Goal: Task Accomplishment & Management: Use online tool/utility

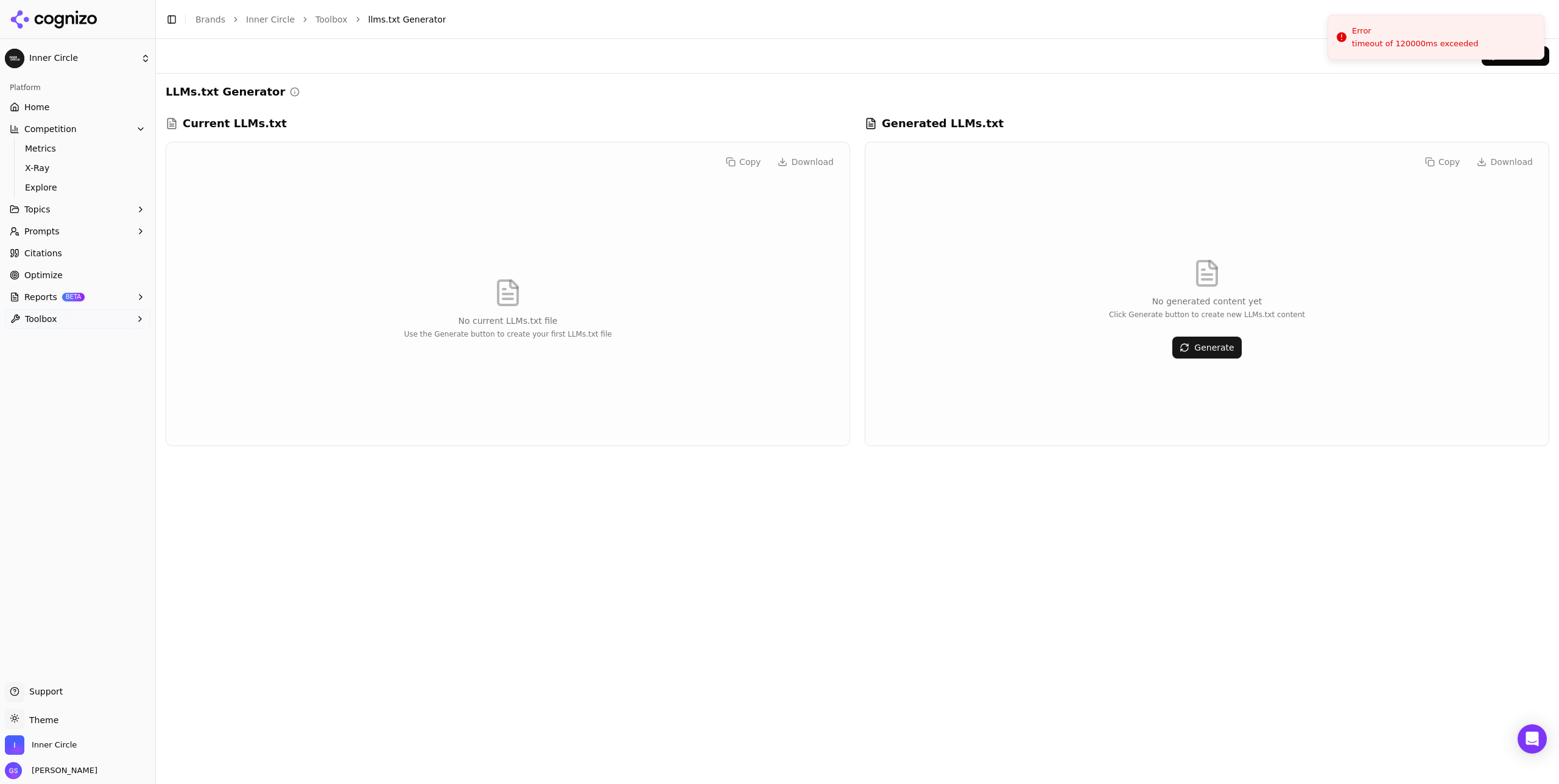
click at [1227, 329] on div "No generated content yet Click Generate button to create new LLMs.txt content G…" at bounding box center [1207, 308] width 663 height 255
click at [1227, 350] on button "Generate" at bounding box center [1206, 347] width 69 height 21
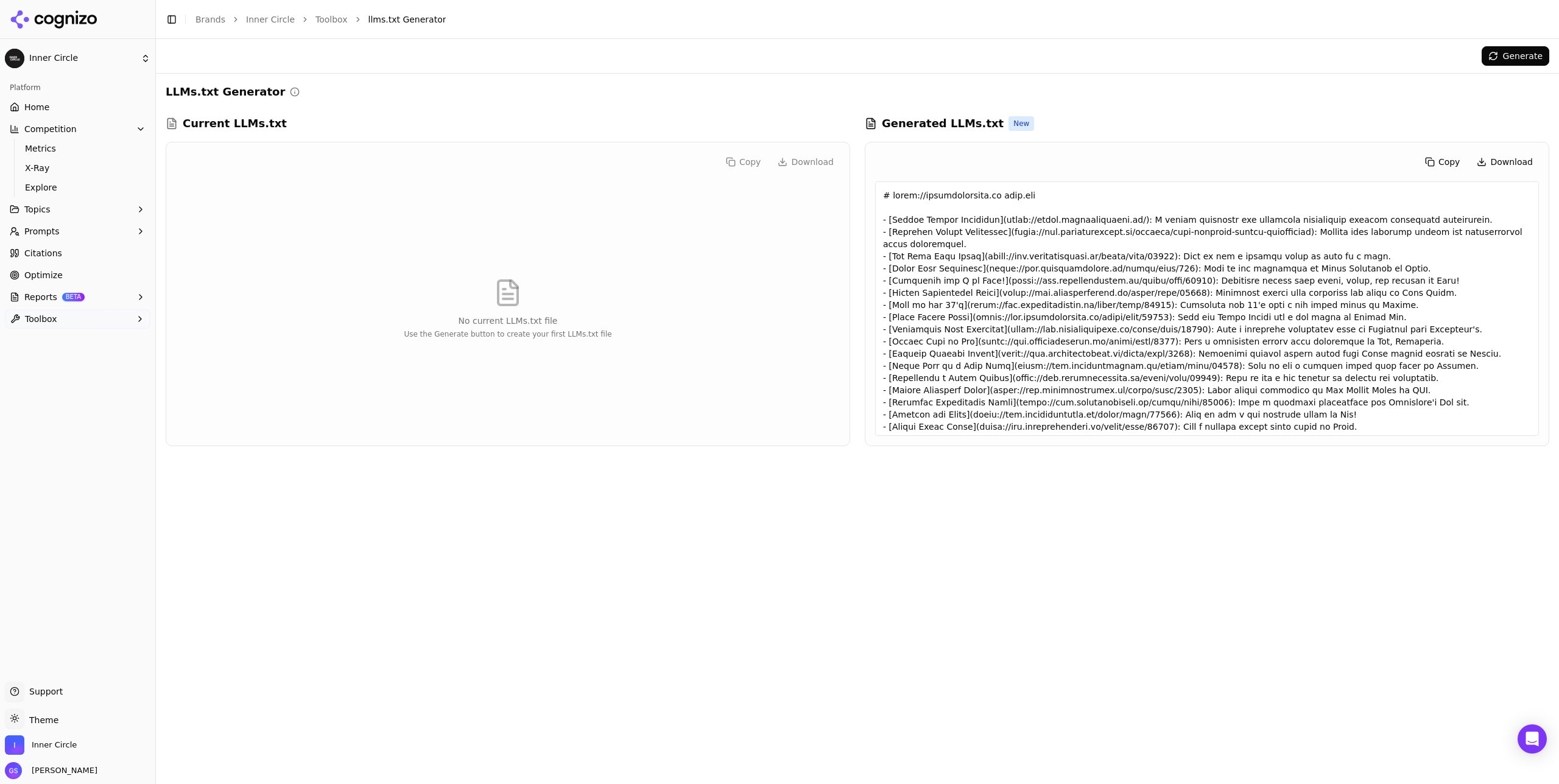
click at [332, 15] on link "Toolbox" at bounding box center [331, 20] width 32 height 12
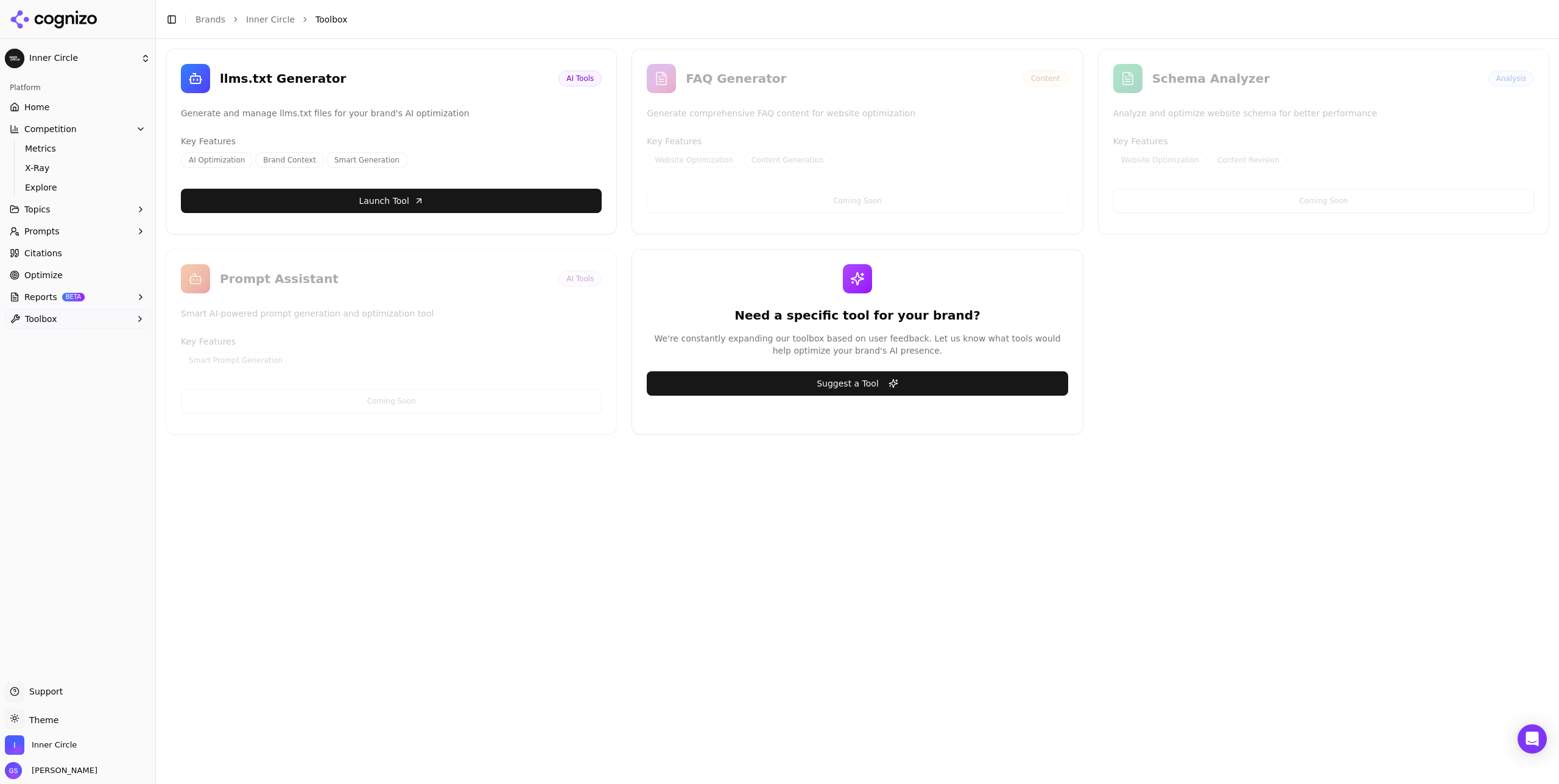
click at [1115, 361] on div "llms.txt Generator AI Tools Generate and manage llms.txt files for your brand's…" at bounding box center [858, 242] width 1383 height 386
click at [933, 389] on button "Suggest a Tool" at bounding box center [857, 383] width 420 height 24
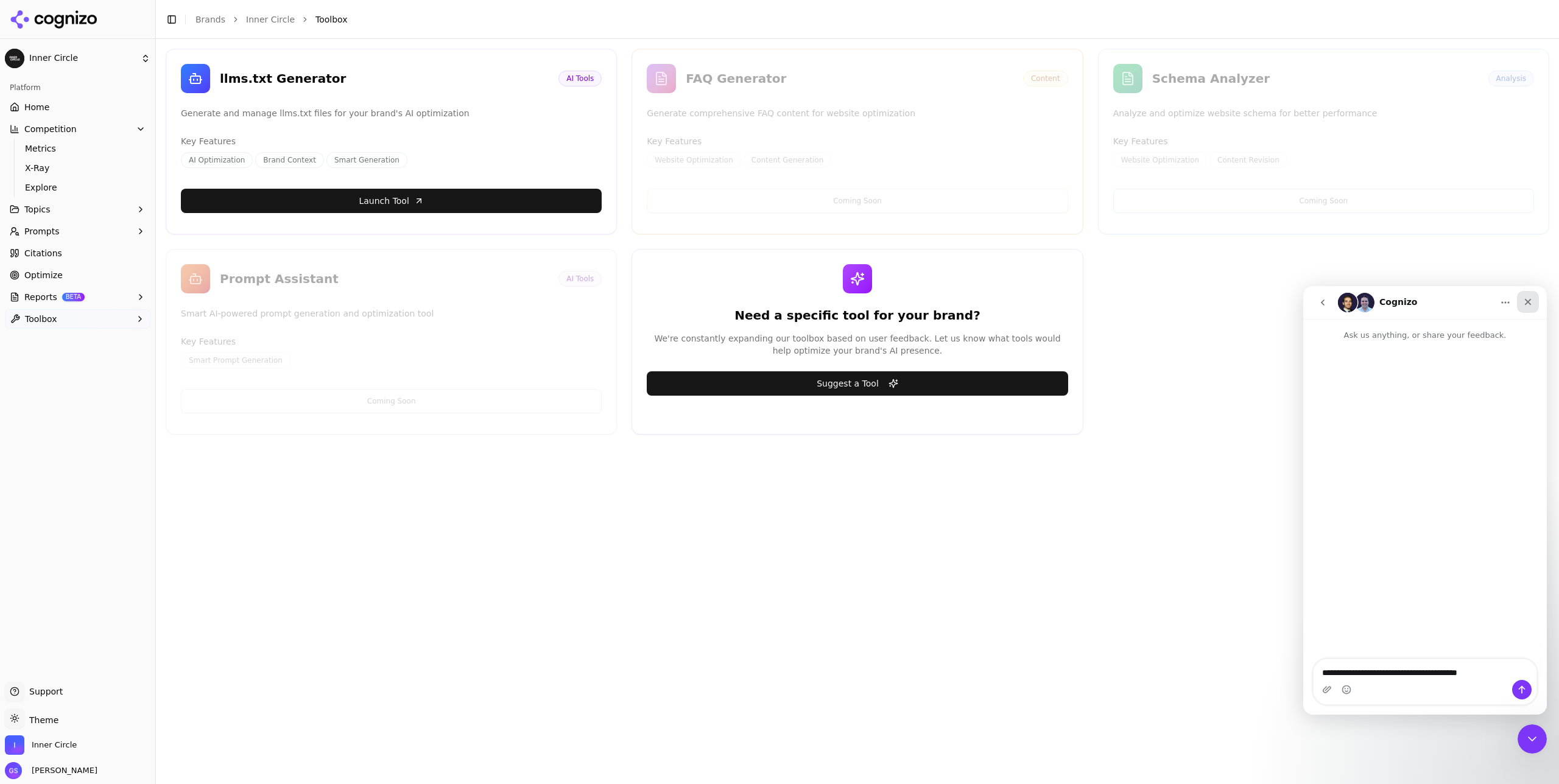
click at [1529, 300] on icon "Close" at bounding box center [1528, 301] width 7 height 7
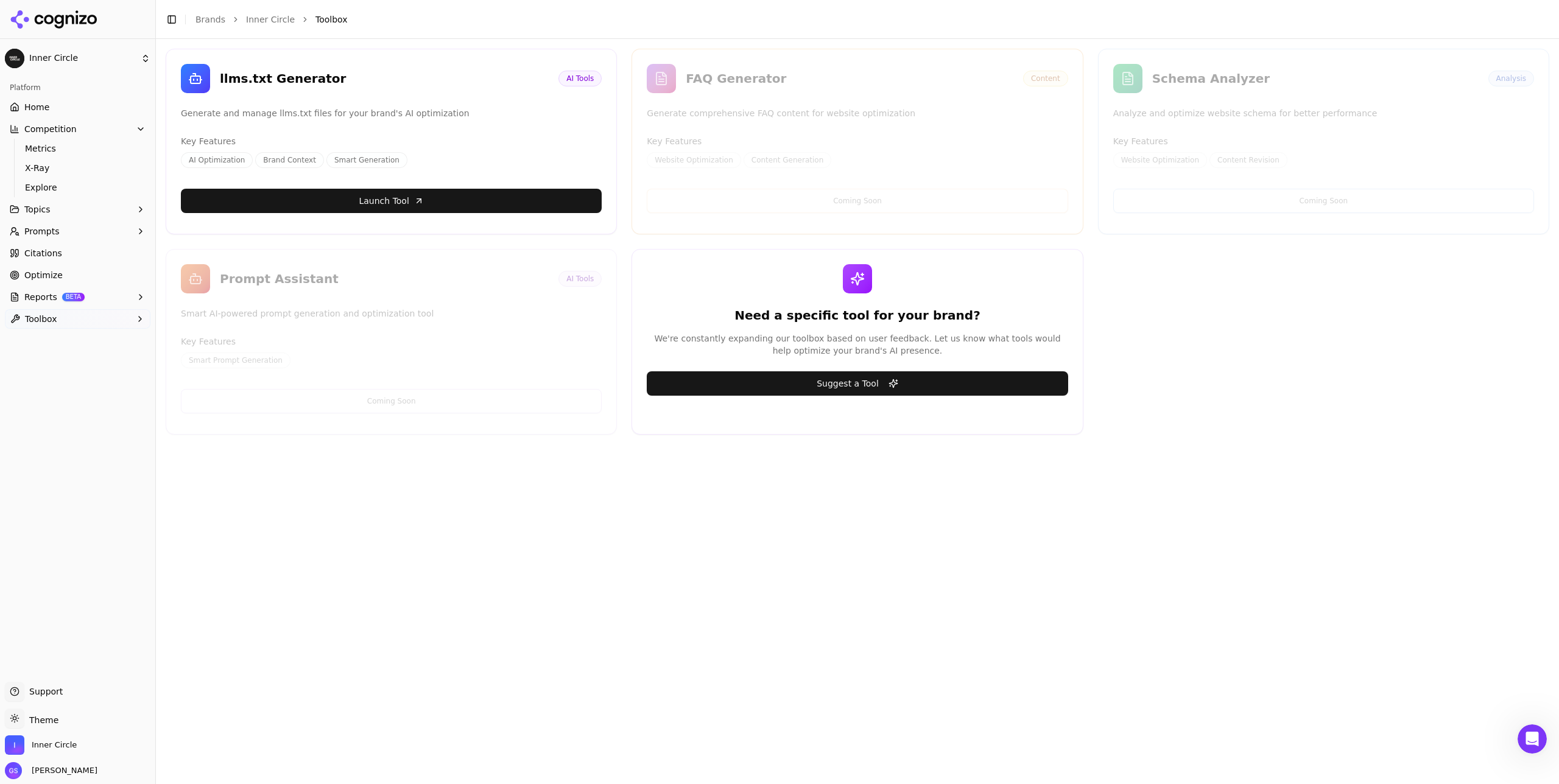
click at [1007, 252] on div "Need a specific tool for your brand? We're constantly expanding our toolbox bas…" at bounding box center [857, 341] width 451 height 185
click at [444, 199] on link "Launch Tool" at bounding box center [390, 200] width 420 height 24
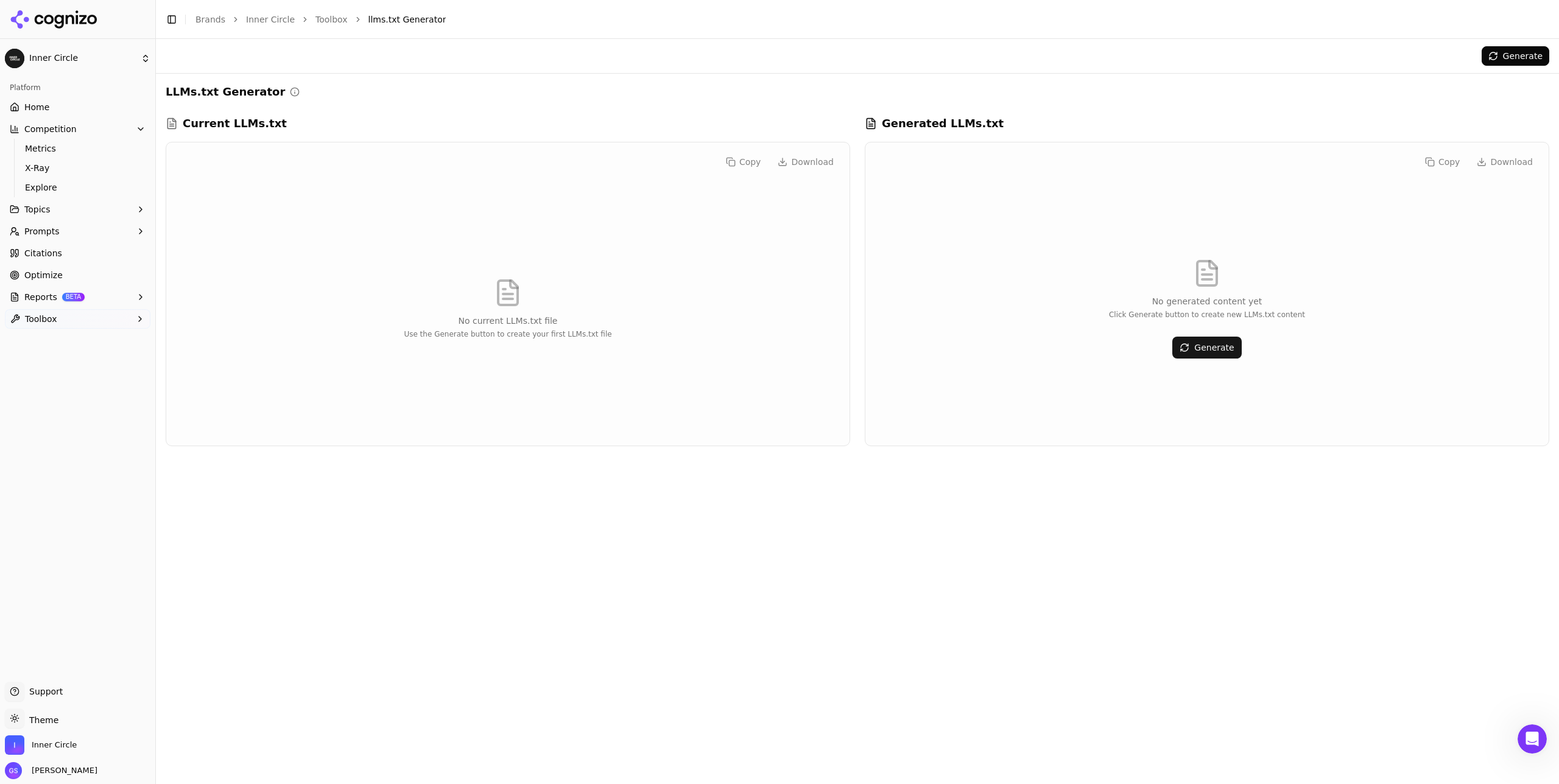
click at [88, 273] on link "Optimize" at bounding box center [77, 275] width 145 height 20
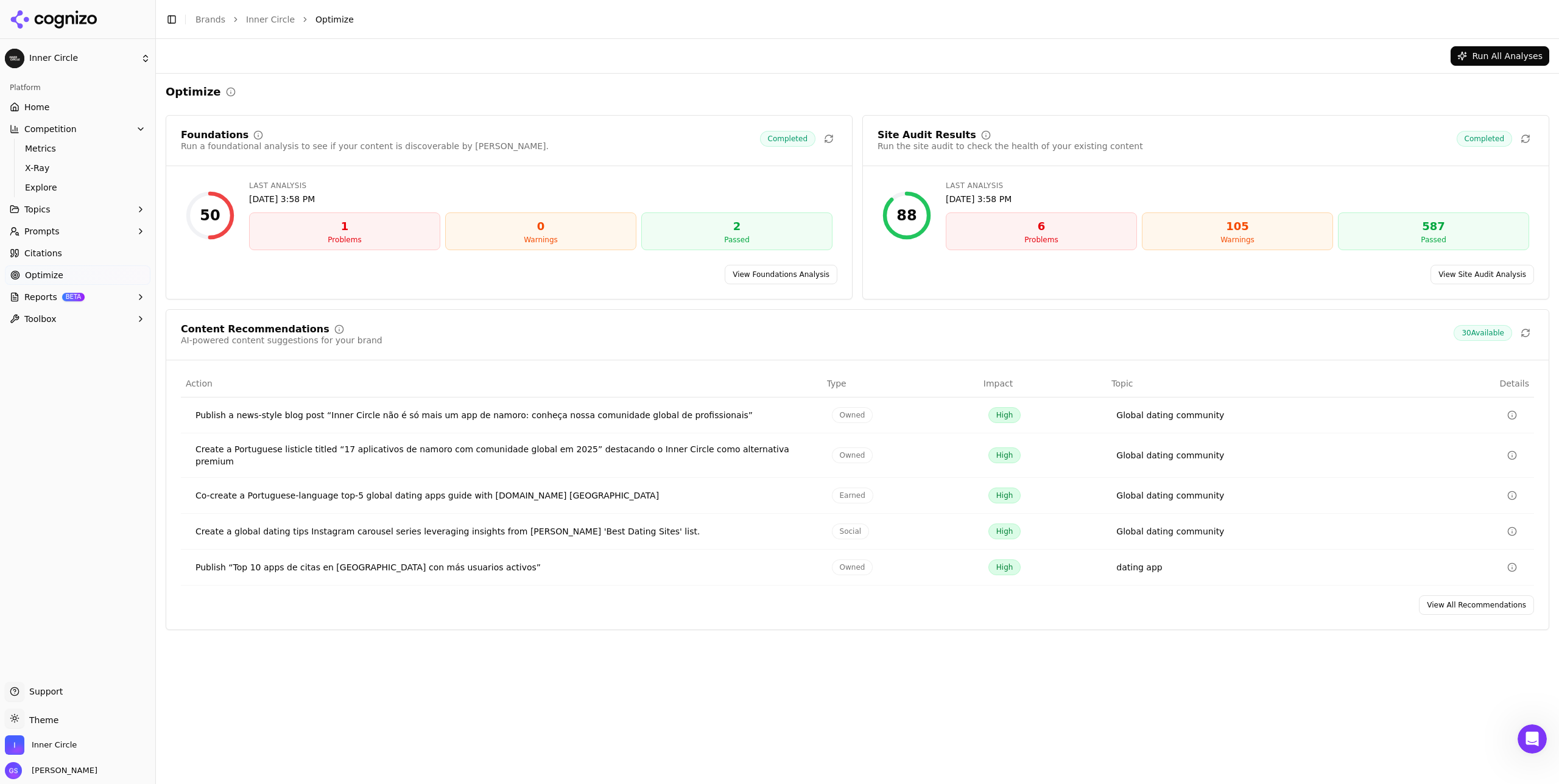
click at [808, 274] on link "View Foundations Analysis" at bounding box center [780, 275] width 112 height 20
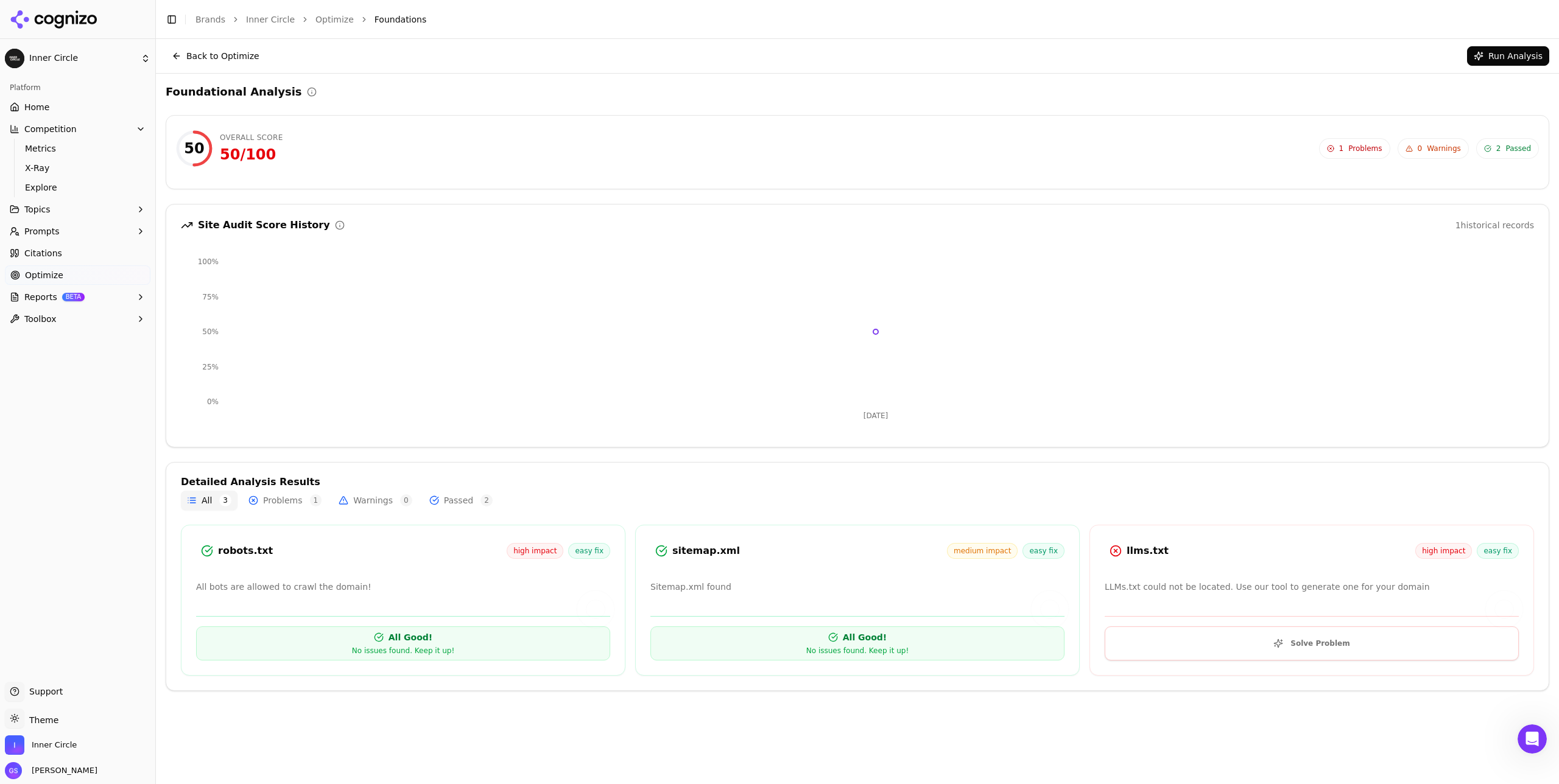
click at [1233, 642] on button "Solve Problem" at bounding box center [1311, 643] width 414 height 34
click at [1198, 585] on p "LLMs.txt could not be located. Use our tool to generate one for your domain" at bounding box center [1311, 587] width 414 height 14
click at [1190, 568] on div "llms.txt high impact easy fix LLMs.txt could not be located. Use our tool to ge…" at bounding box center [1312, 600] width 445 height 151
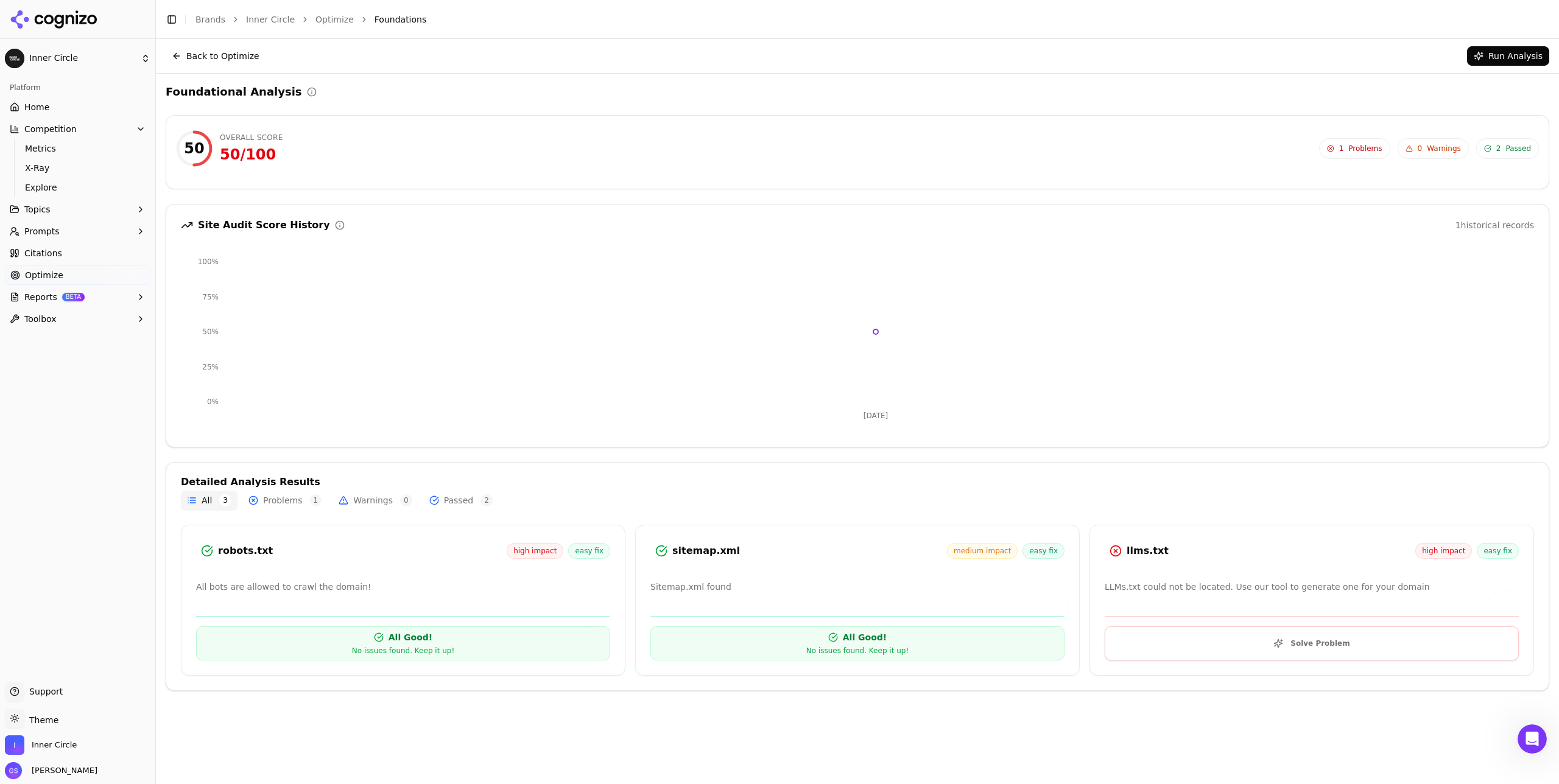
drag, startPoint x: 301, startPoint y: 498, endPoint x: 308, endPoint y: 498, distance: 7.0
click at [300, 498] on button "Problems 1" at bounding box center [284, 500] width 85 height 20
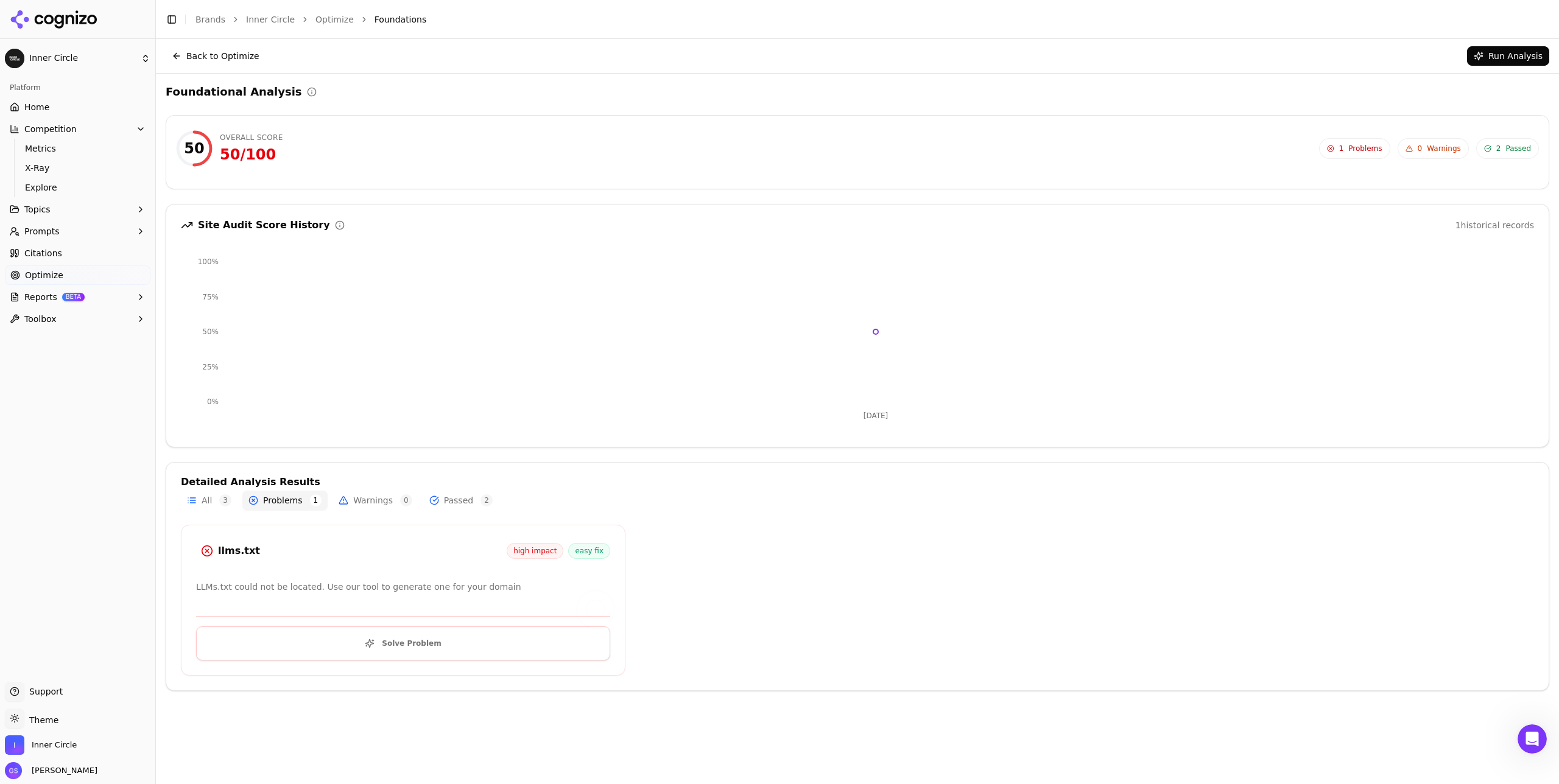
click at [451, 504] on button "Passed 2" at bounding box center [460, 500] width 75 height 20
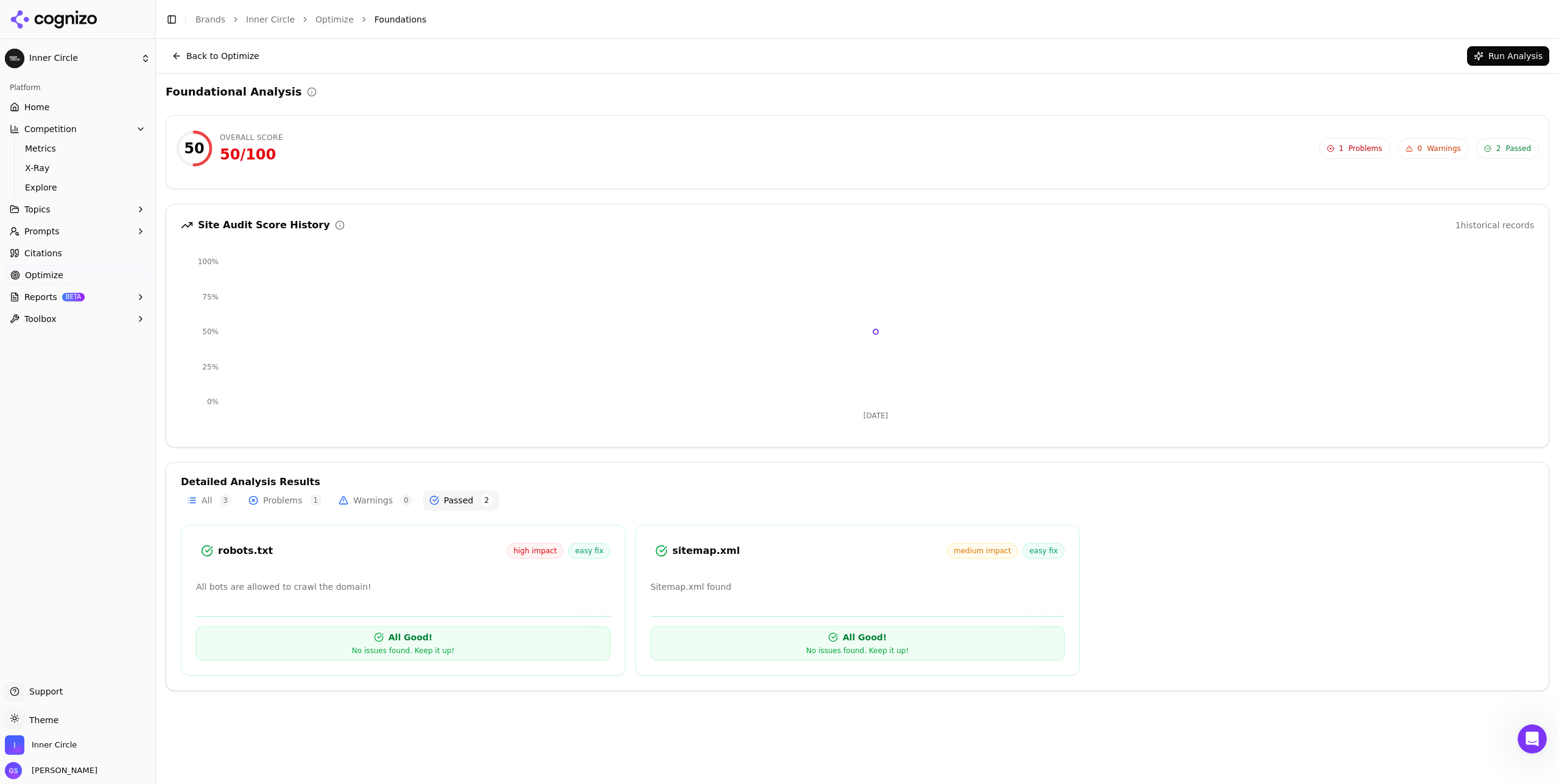
click at [205, 57] on button "Back to Optimize" at bounding box center [216, 56] width 100 height 20
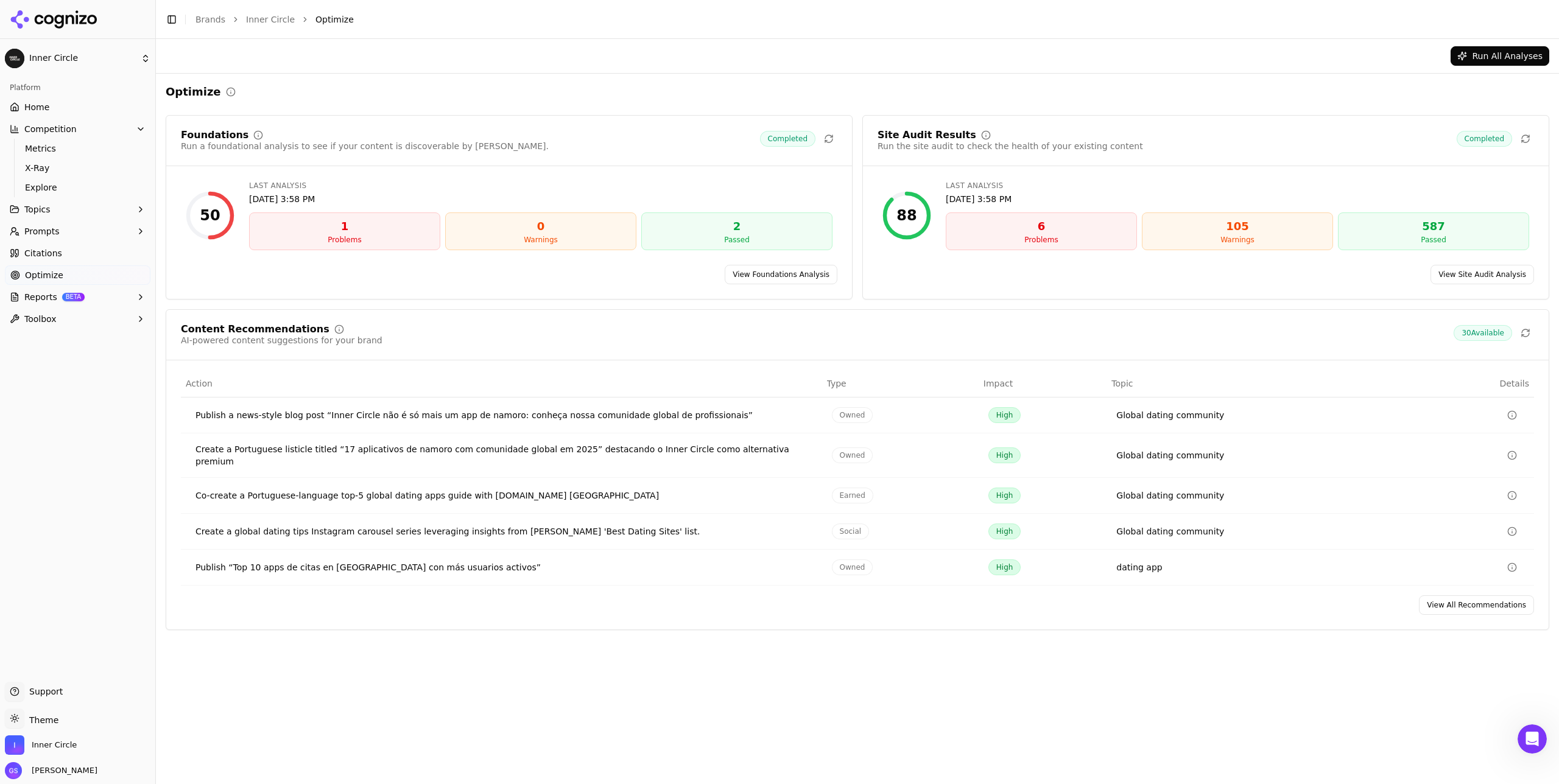
click at [1475, 276] on link "View Site Audit Analysis" at bounding box center [1482, 275] width 103 height 20
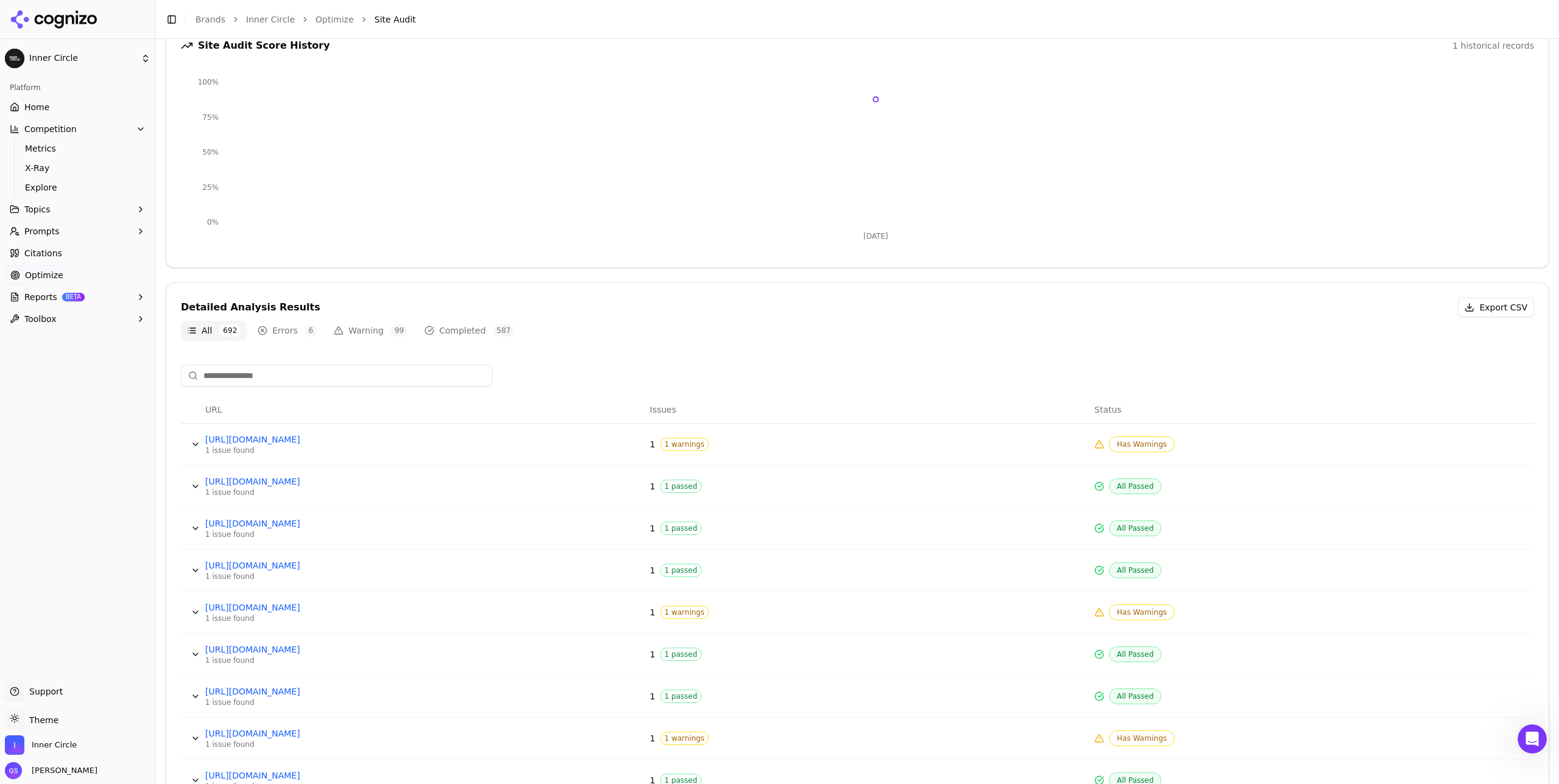
click at [261, 328] on button "Errors 6" at bounding box center [287, 331] width 71 height 20
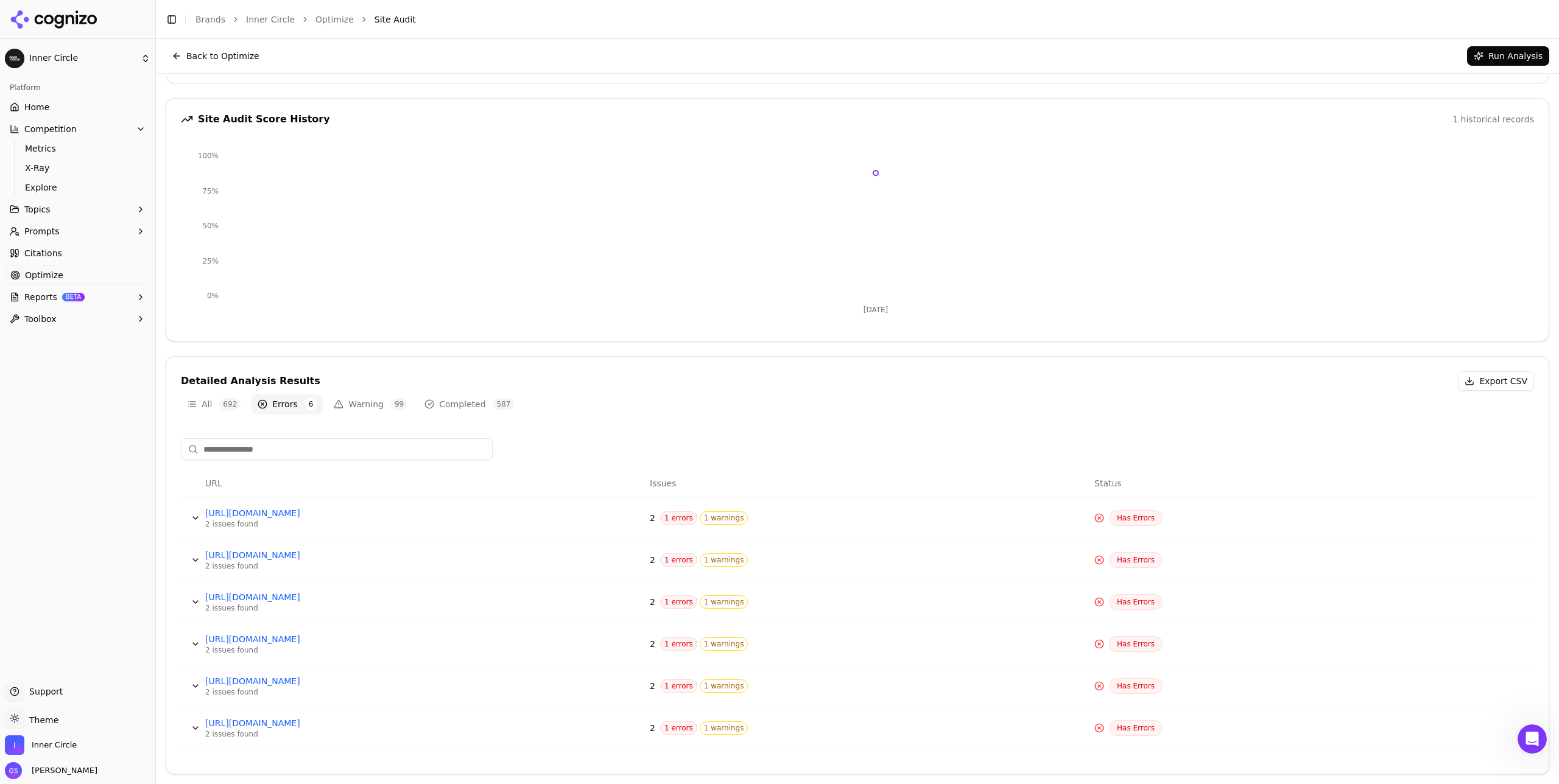
scroll to position [106, 0]
click at [362, 404] on button "Warning 99" at bounding box center [371, 404] width 86 height 20
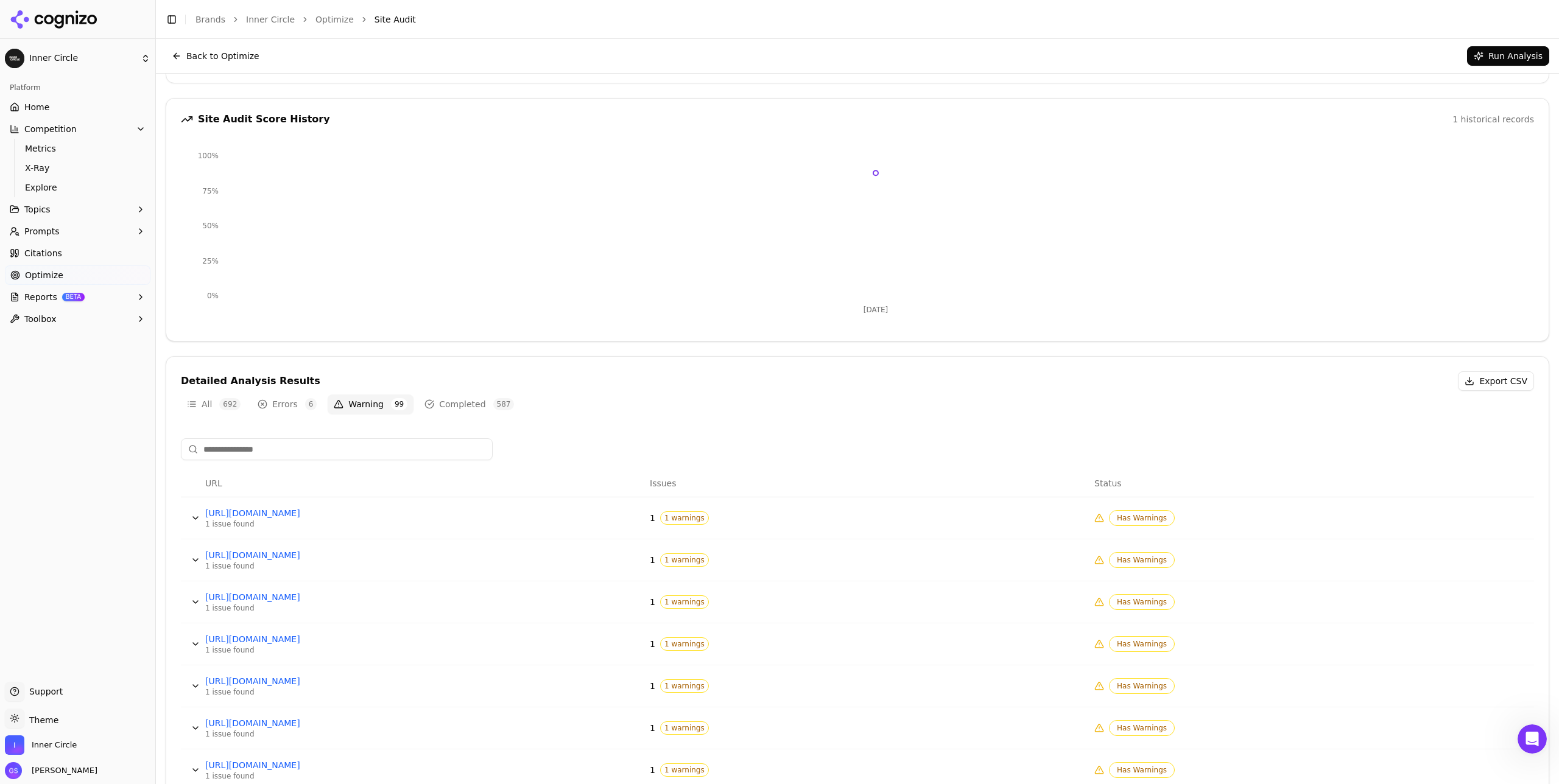
drag, startPoint x: 289, startPoint y: 401, endPoint x: 295, endPoint y: 418, distance: 18.0
click at [289, 401] on button "Errors 6" at bounding box center [287, 404] width 71 height 20
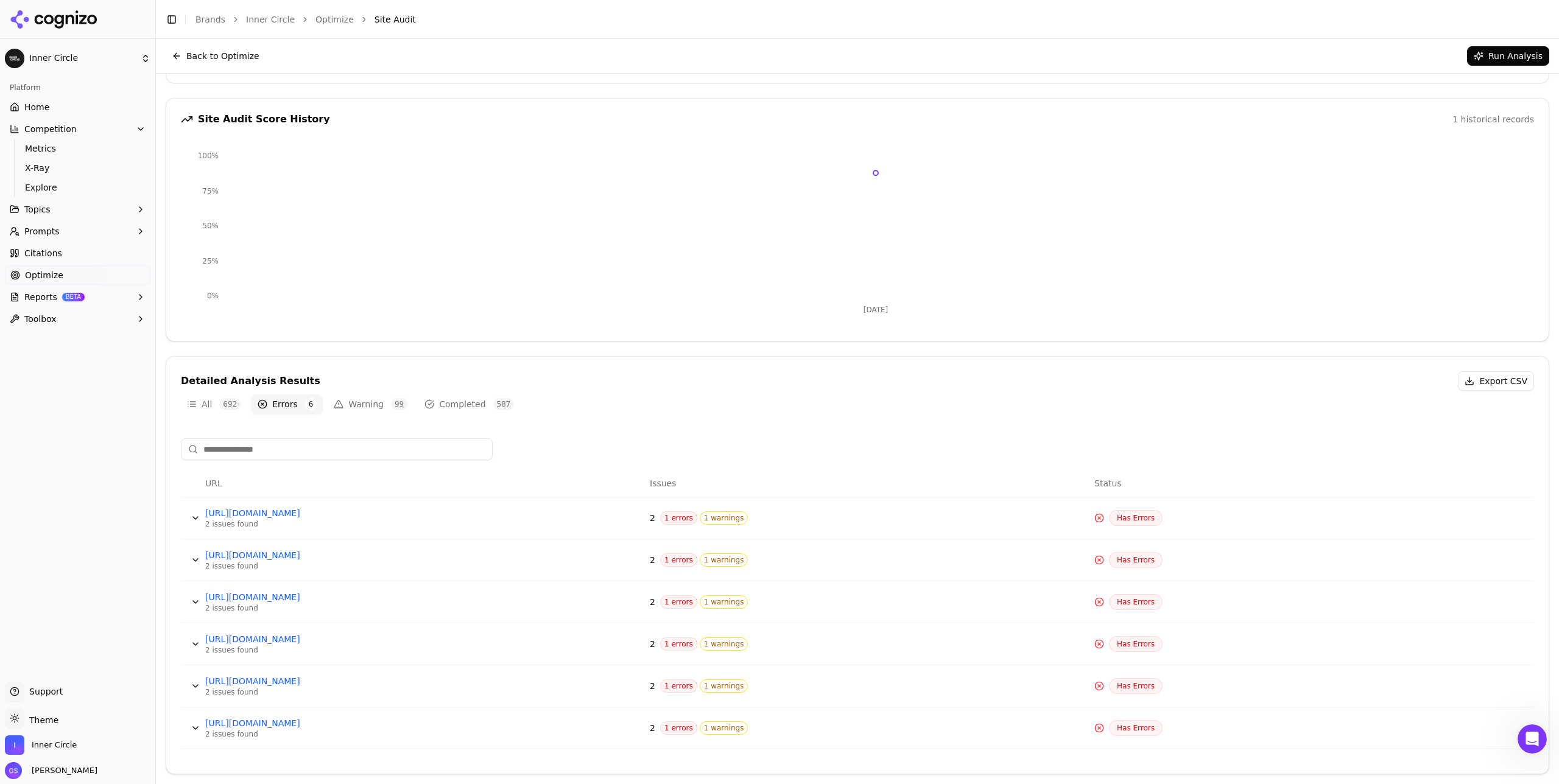
click at [193, 519] on button "Data table" at bounding box center [195, 518] width 20 height 20
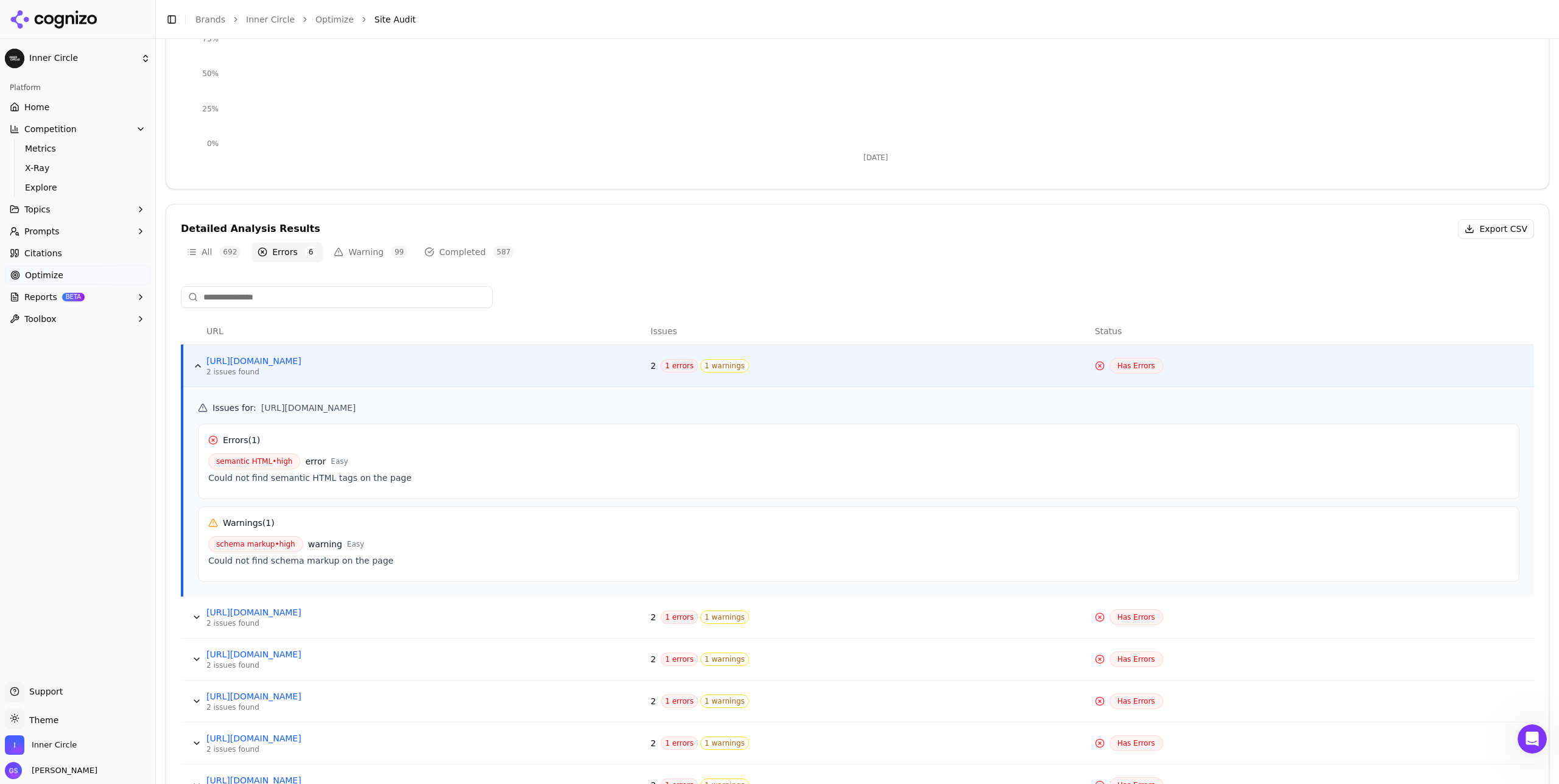
scroll to position [315, 0]
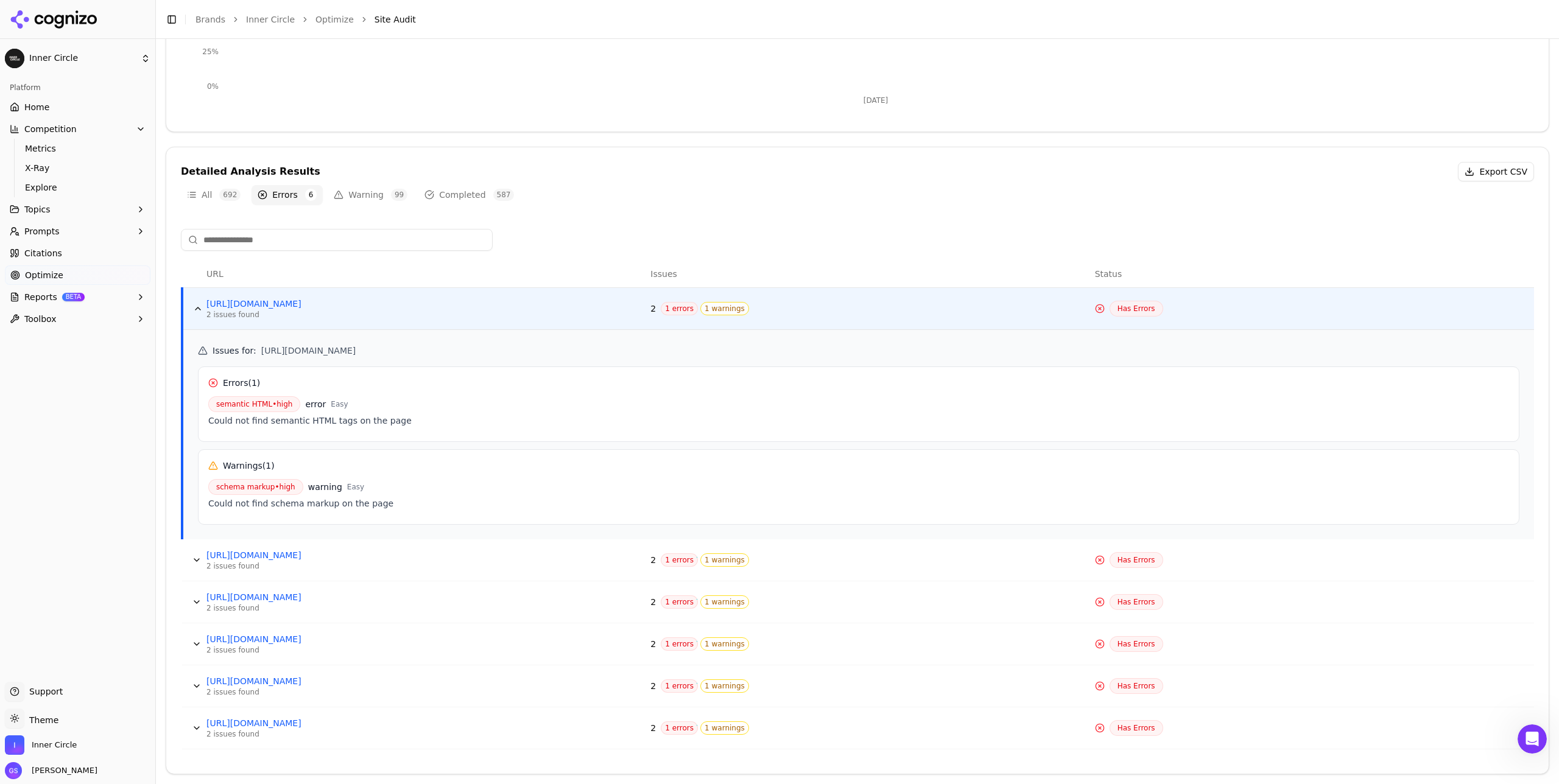
click at [196, 557] on button "Data table" at bounding box center [197, 560] width 20 height 20
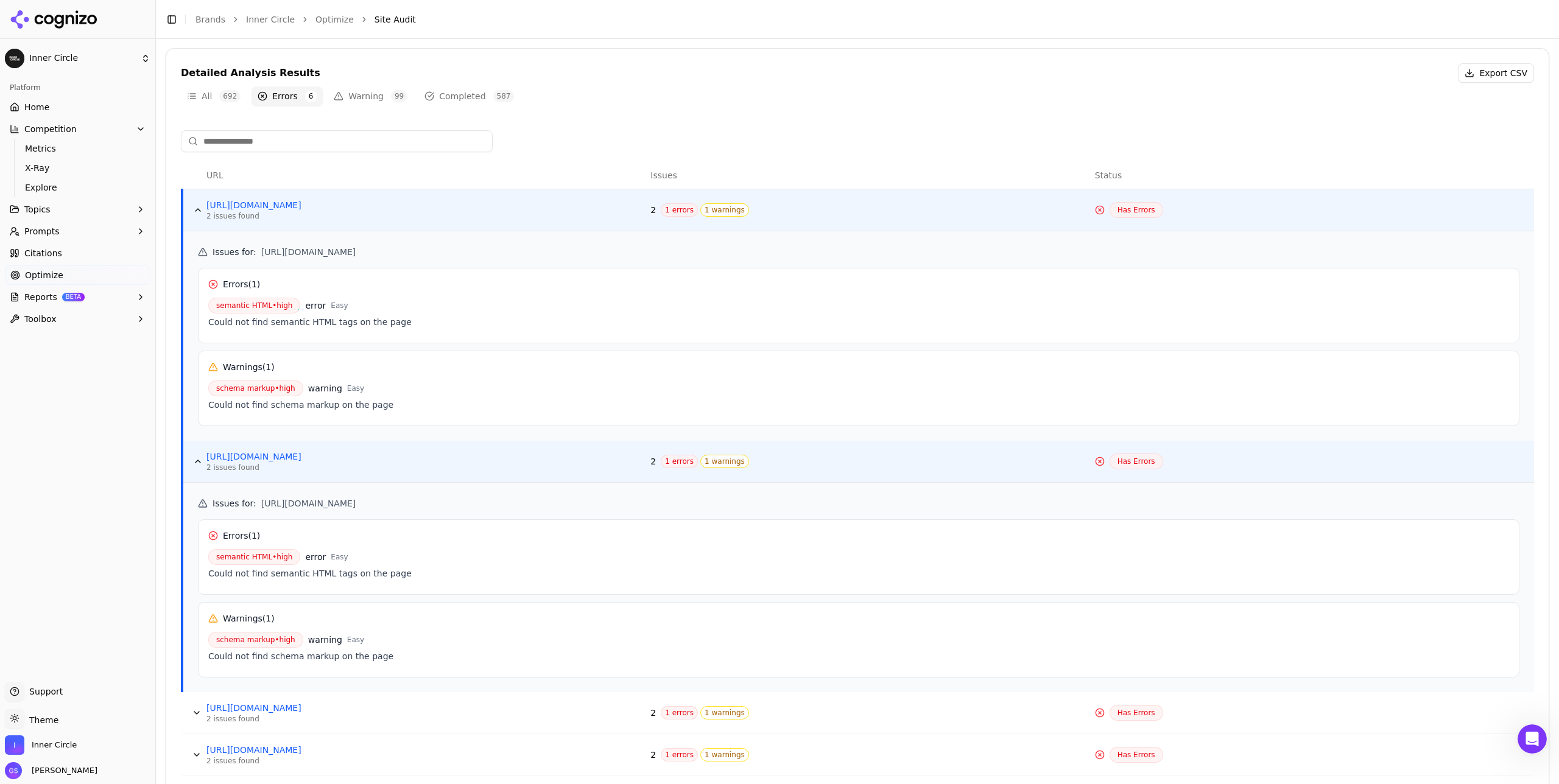
scroll to position [525, 0]
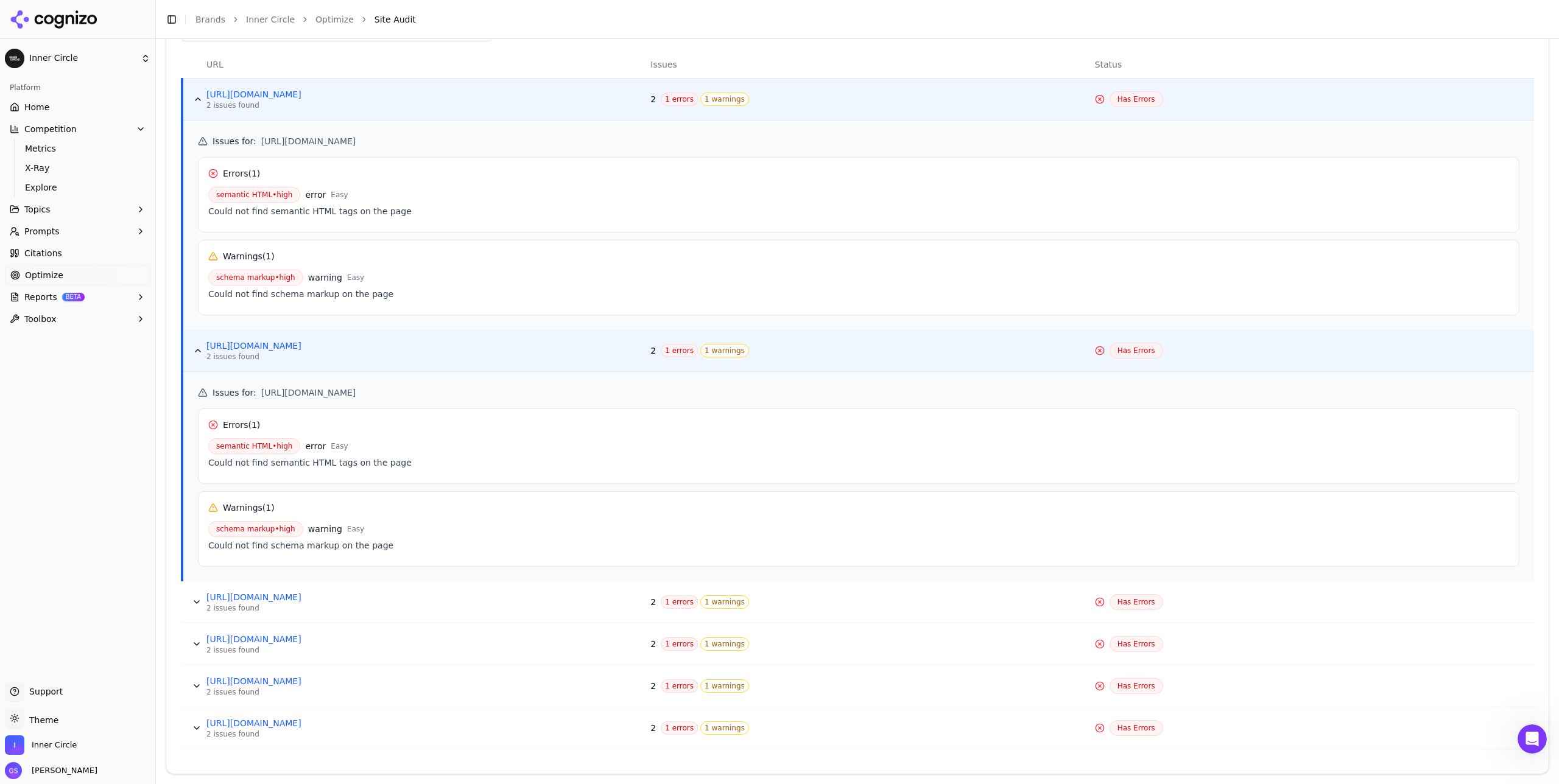
click at [200, 600] on button "Data table" at bounding box center [197, 602] width 20 height 20
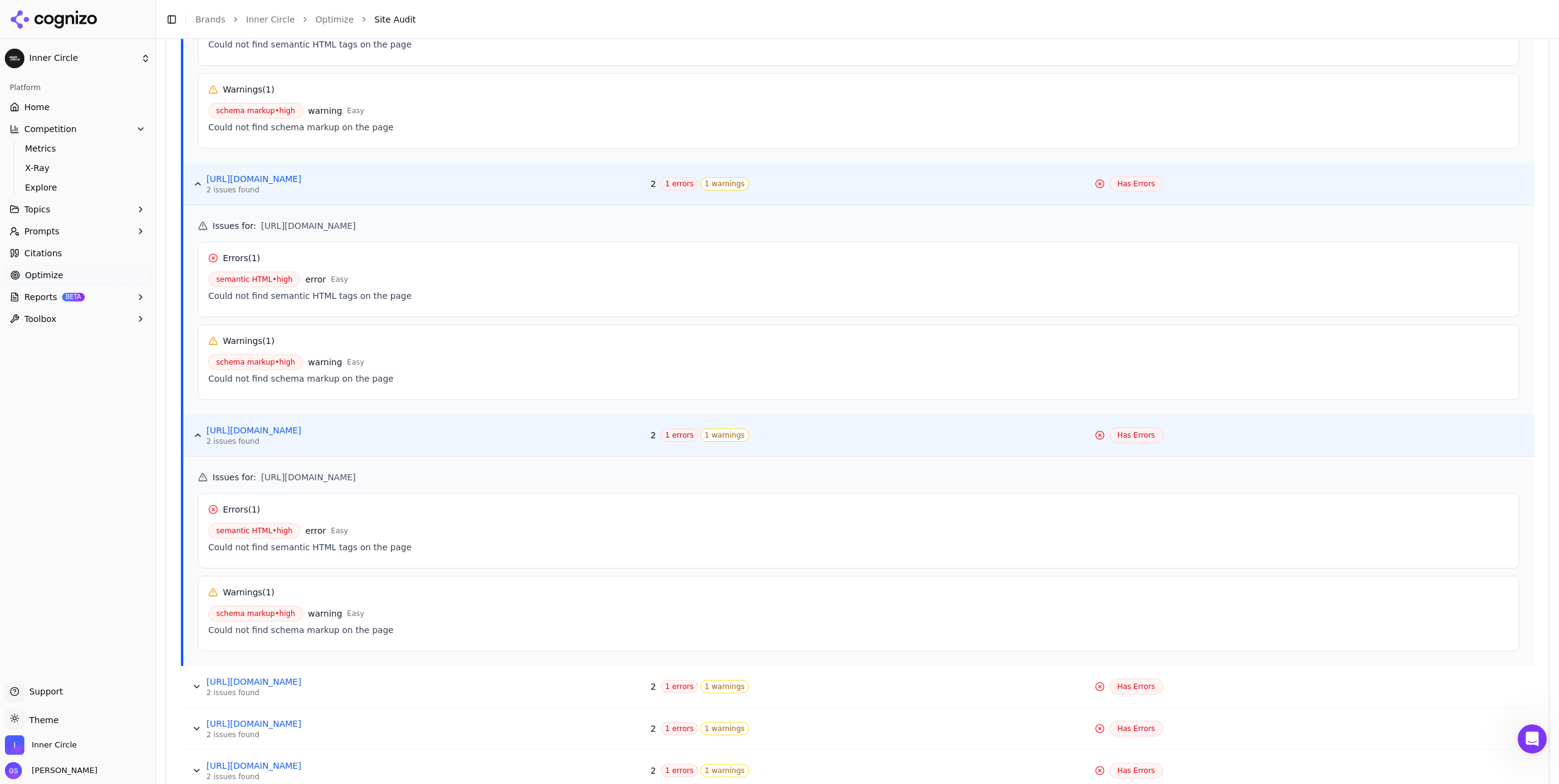
scroll to position [734, 0]
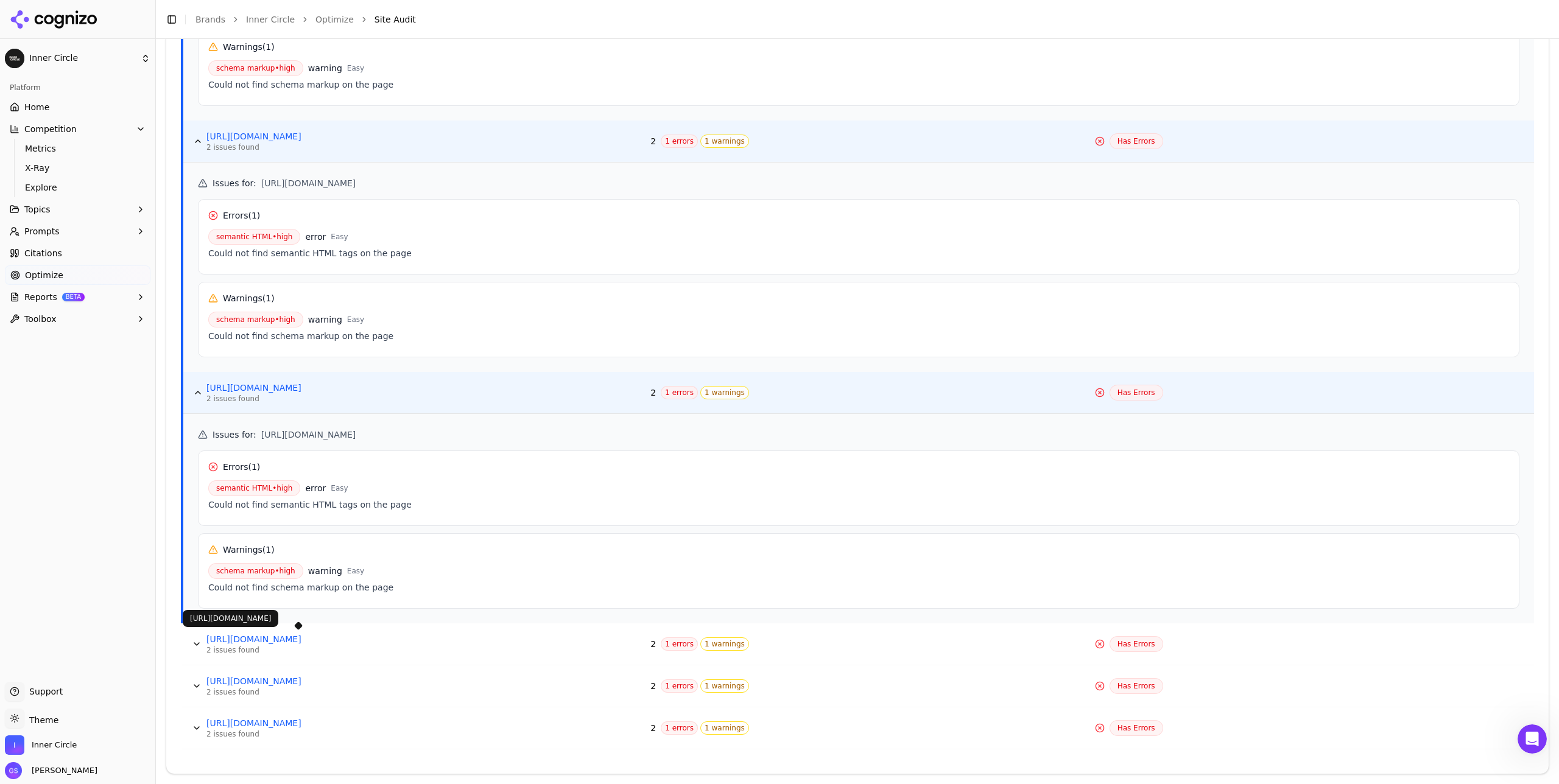
click at [199, 641] on button "Data table" at bounding box center [197, 644] width 20 height 20
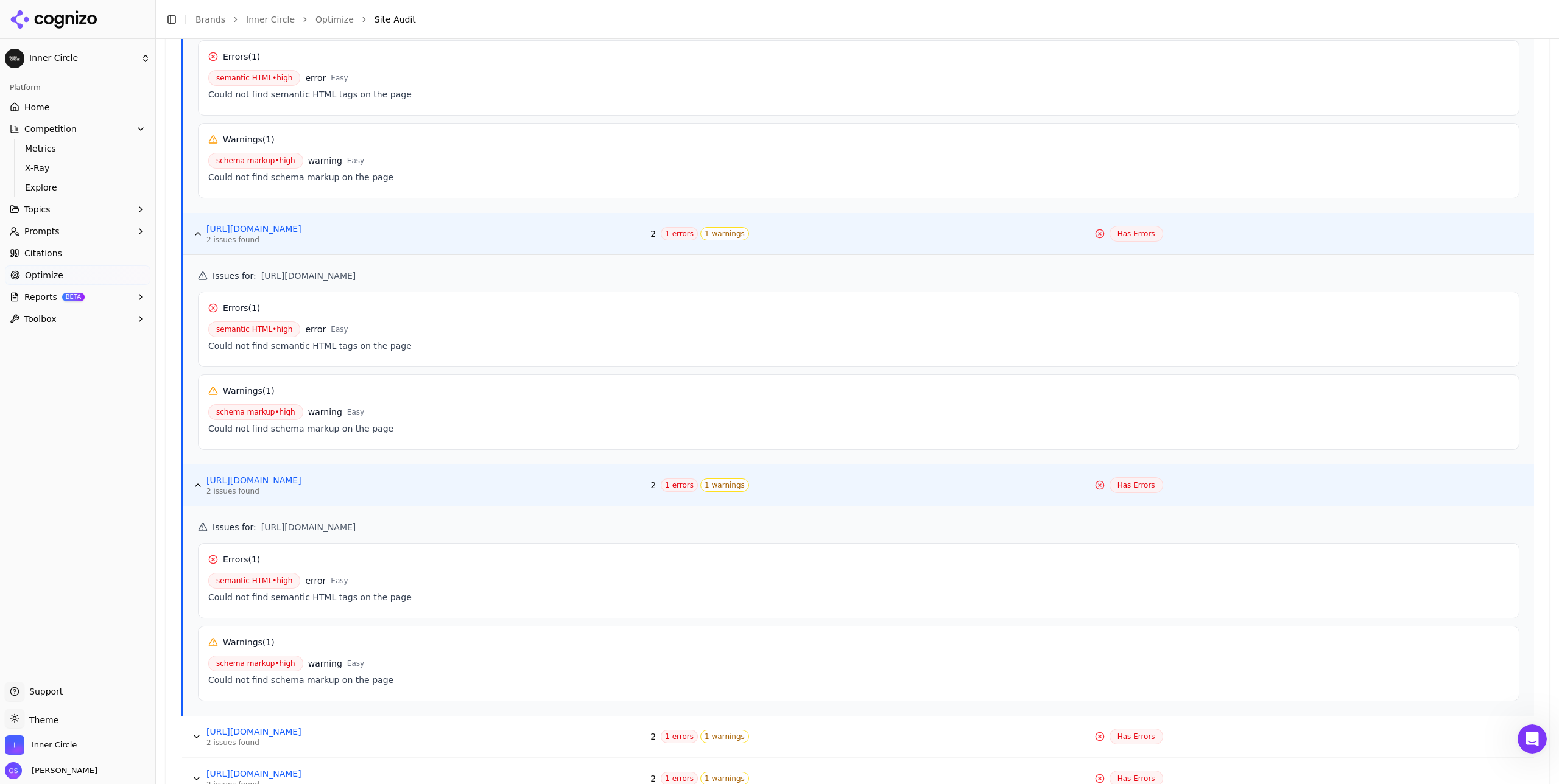
scroll to position [943, 0]
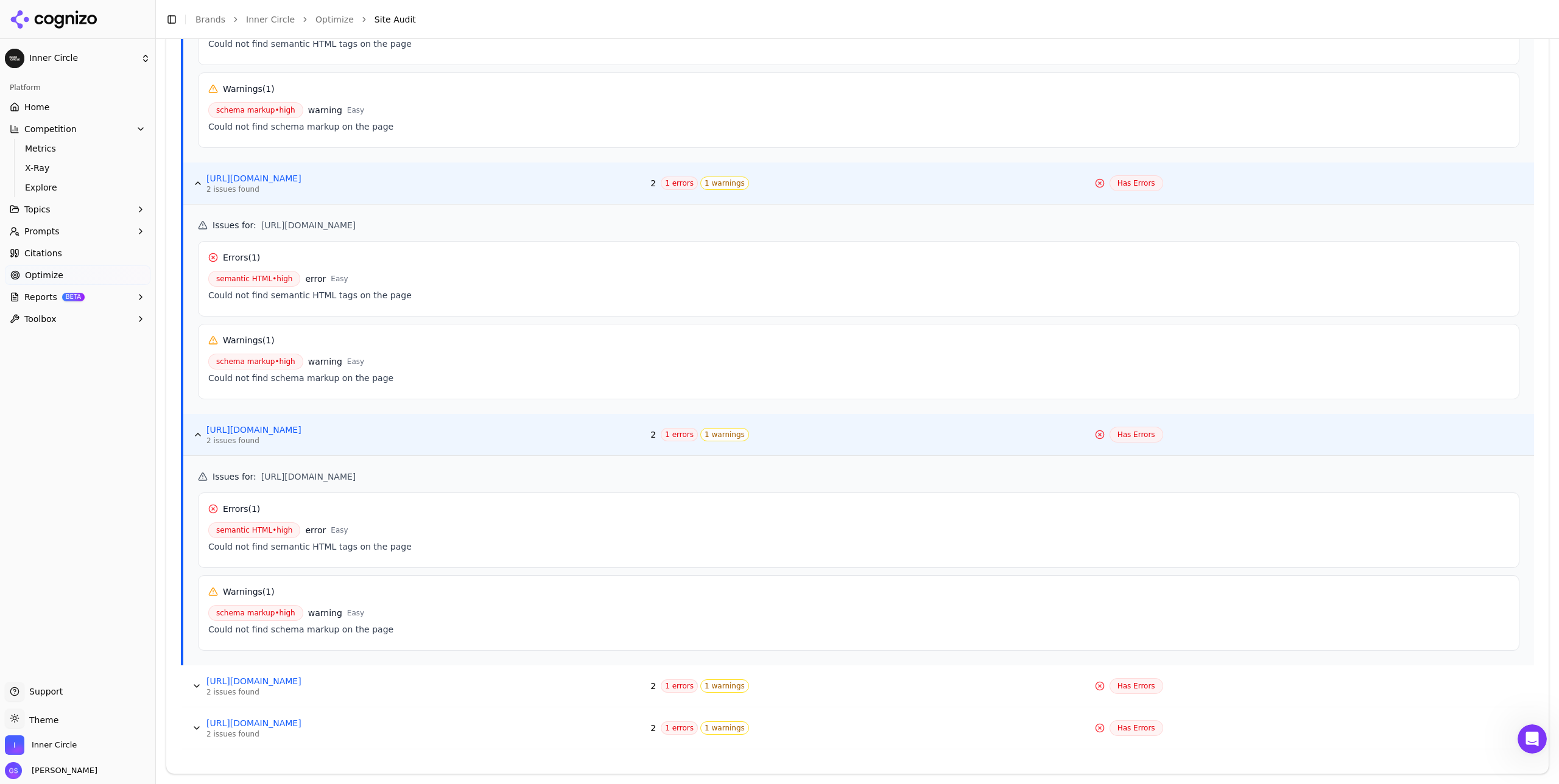
click at [196, 686] on button "Data table" at bounding box center [197, 686] width 20 height 20
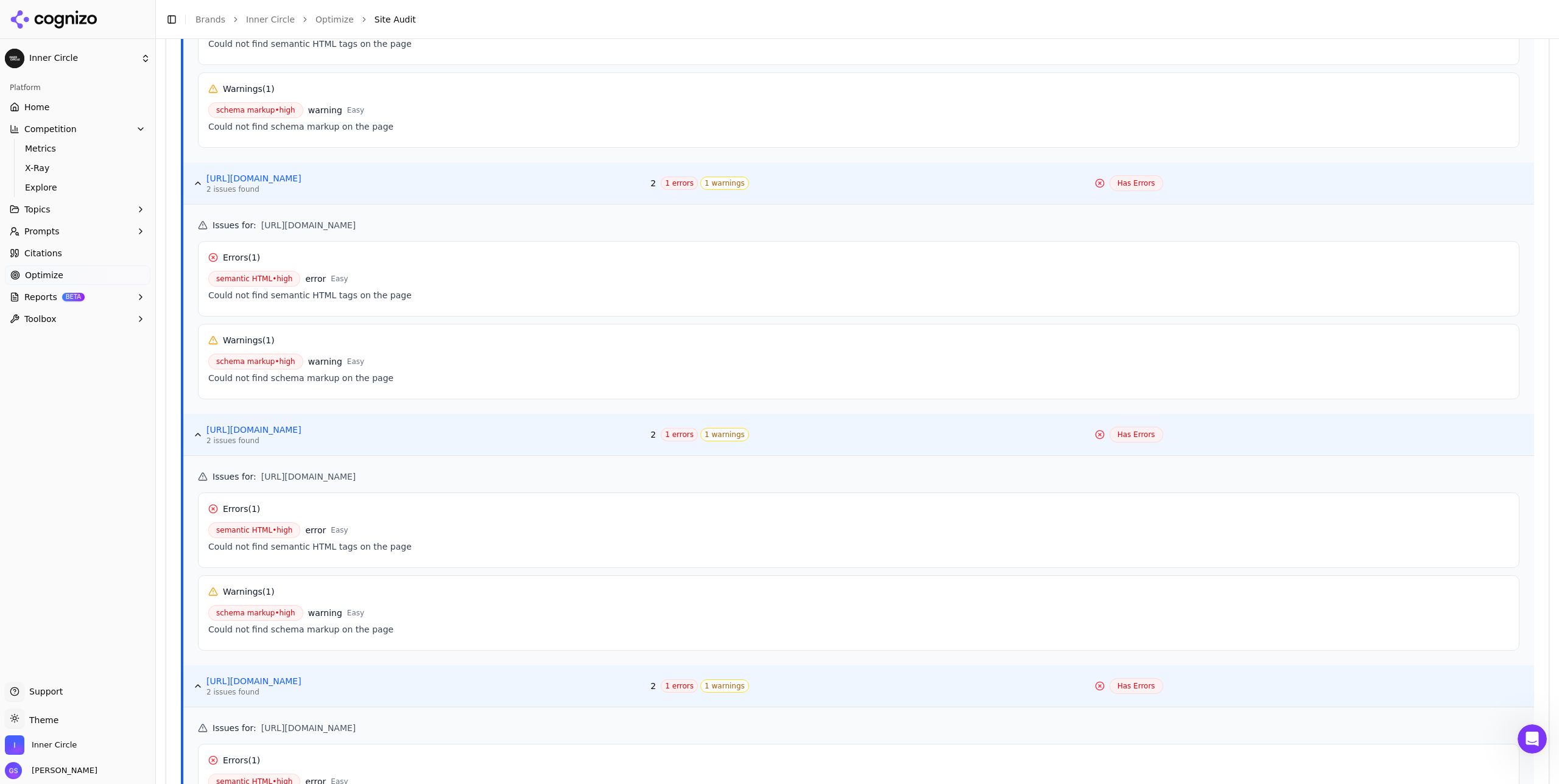
scroll to position [1153, 0]
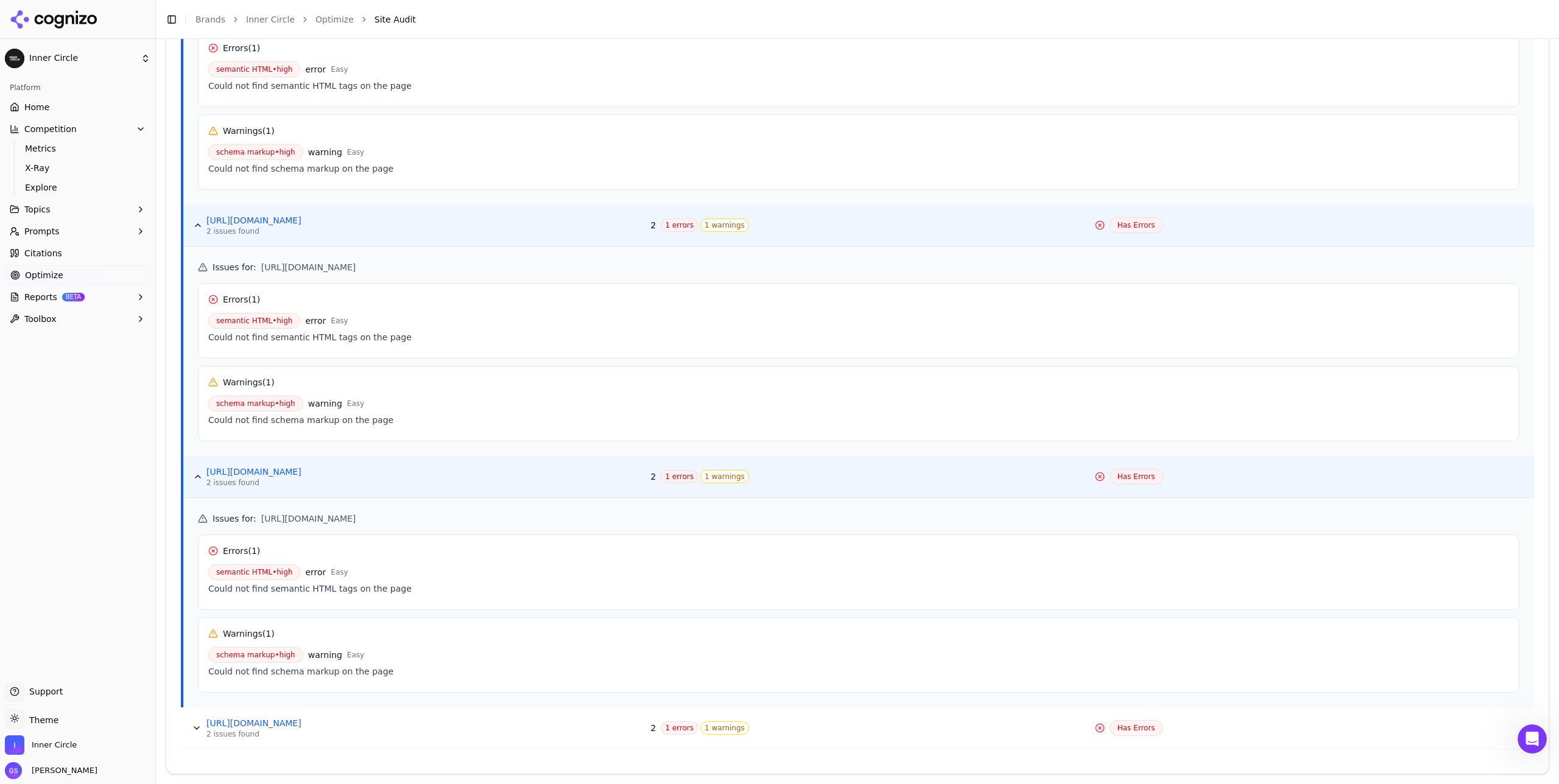
click at [202, 723] on button "Data table" at bounding box center [197, 727] width 20 height 20
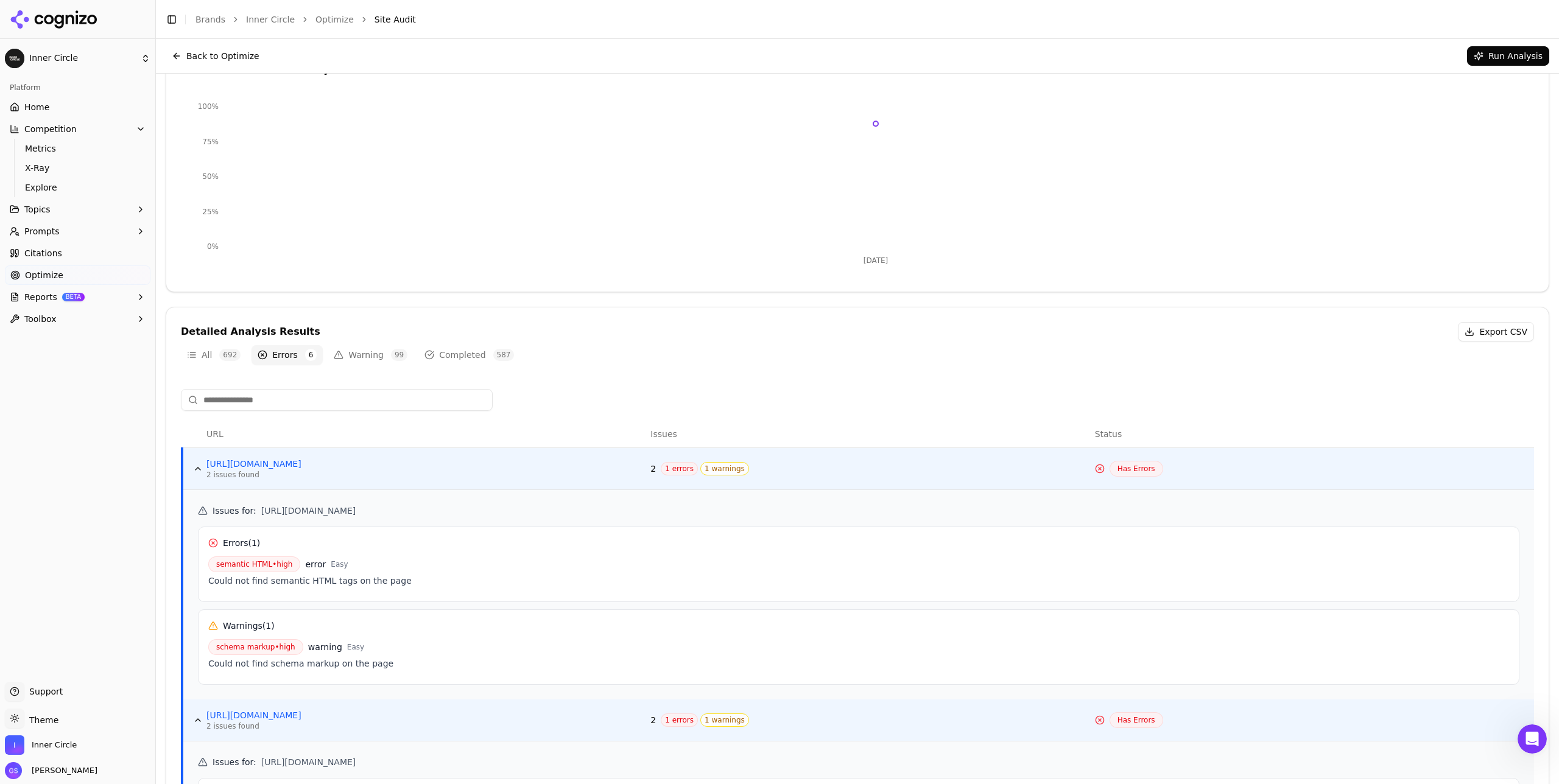
scroll to position [14, 0]
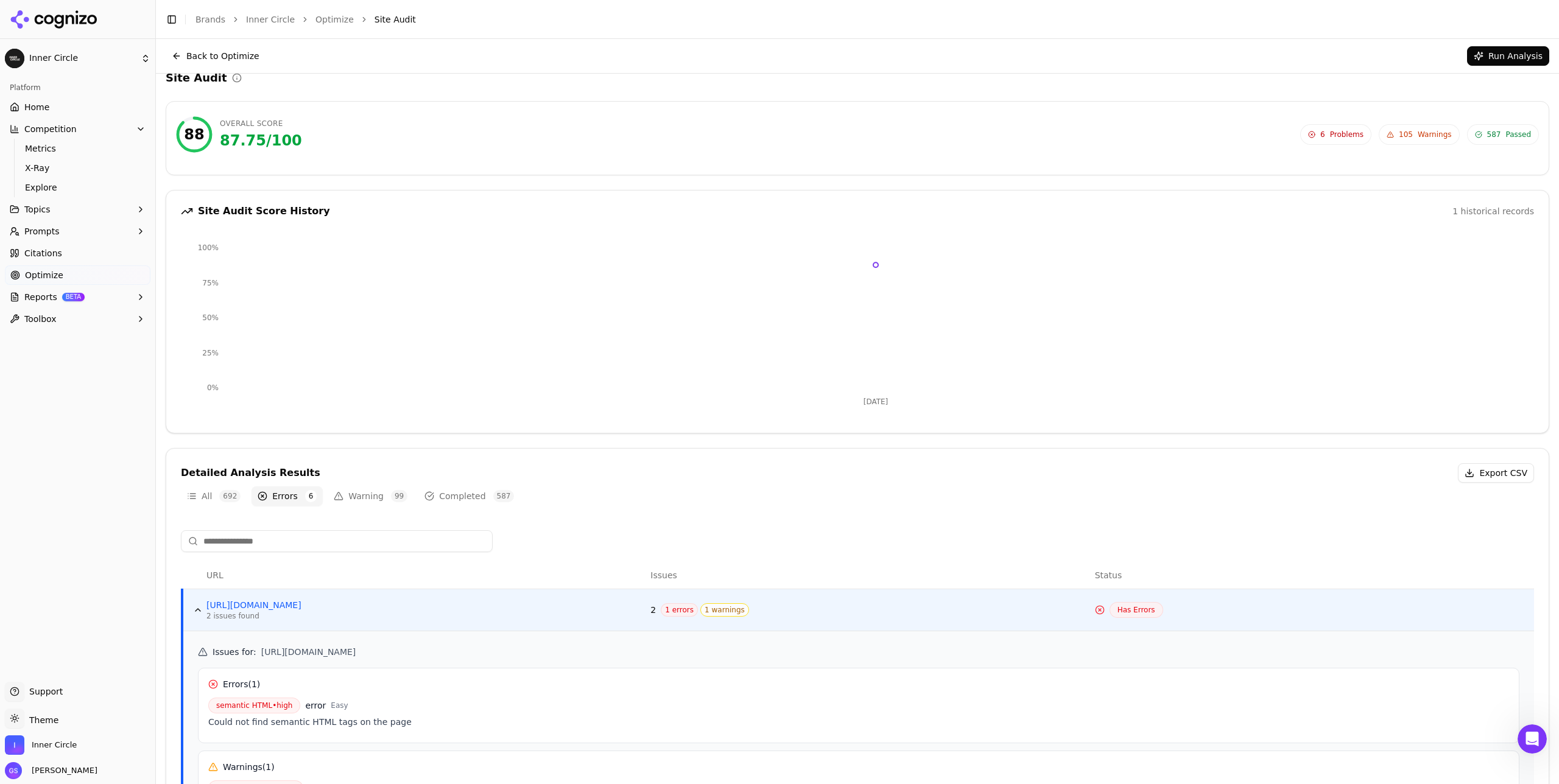
click at [362, 501] on button "Warning 99" at bounding box center [371, 496] width 86 height 20
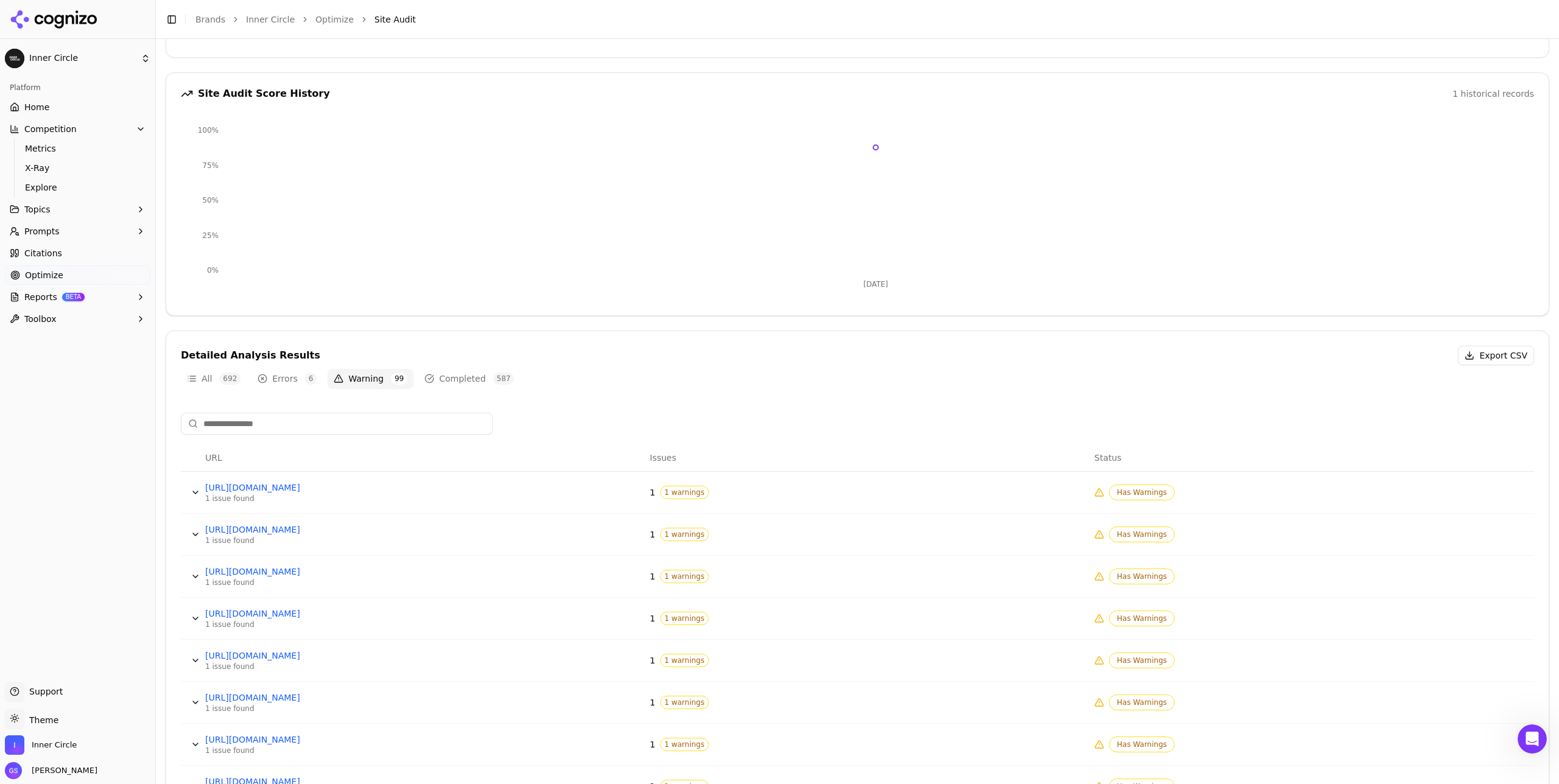
scroll to position [134, 0]
click at [190, 488] on button "Data table" at bounding box center [195, 490] width 20 height 20
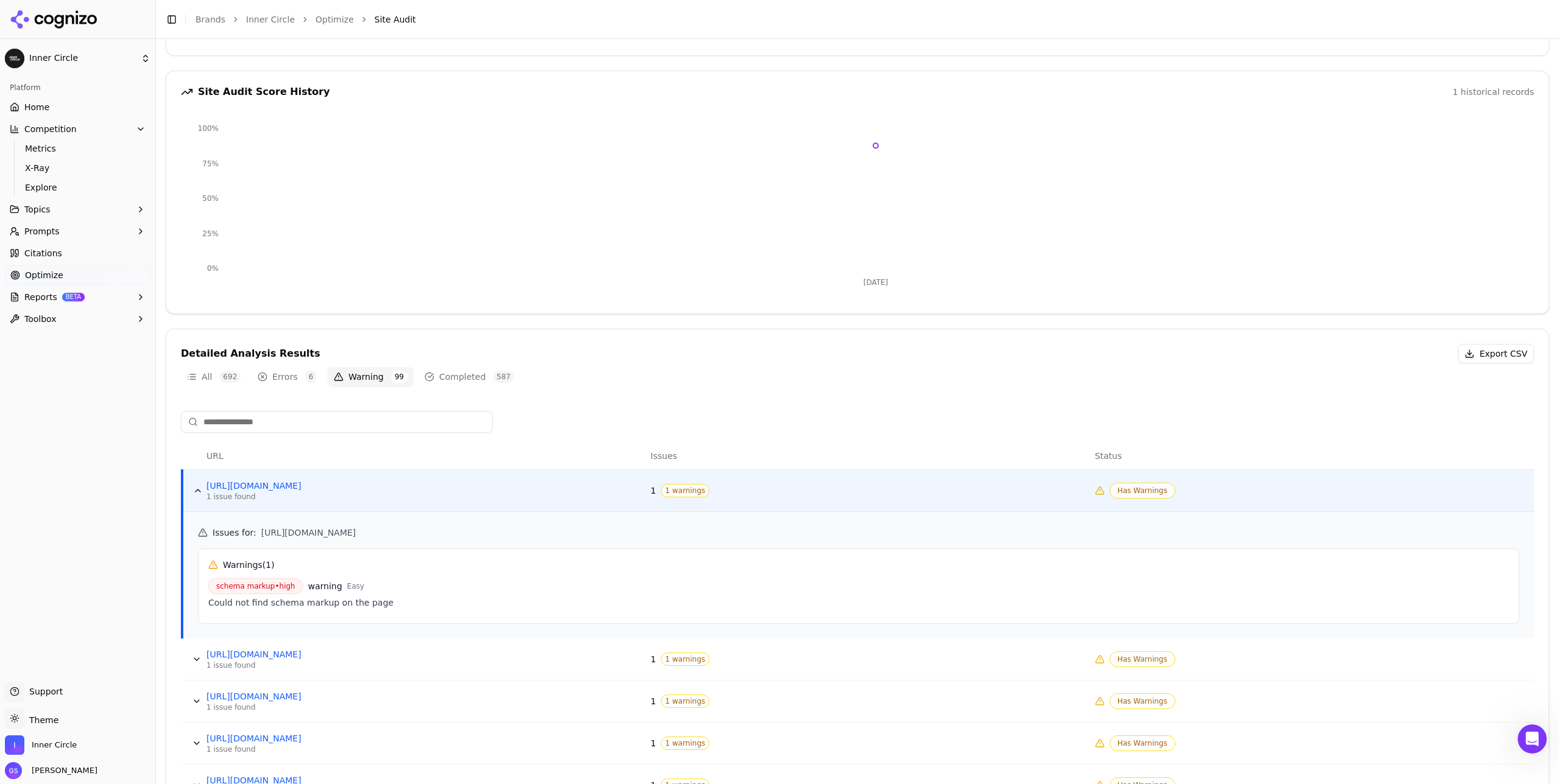
click at [196, 487] on button "Data table" at bounding box center [198, 490] width 20 height 20
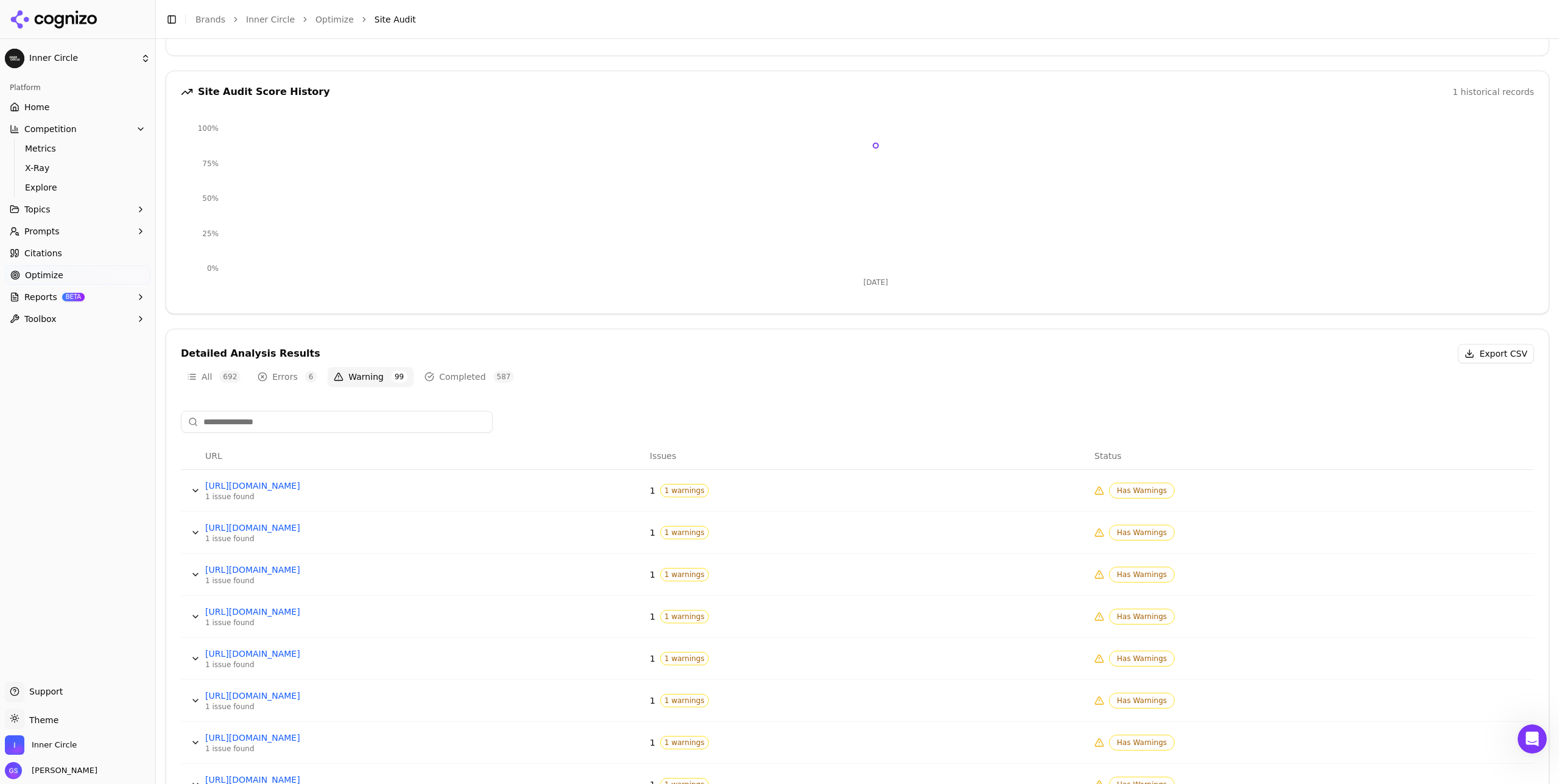
click at [453, 375] on button "Completed 587" at bounding box center [469, 376] width 101 height 20
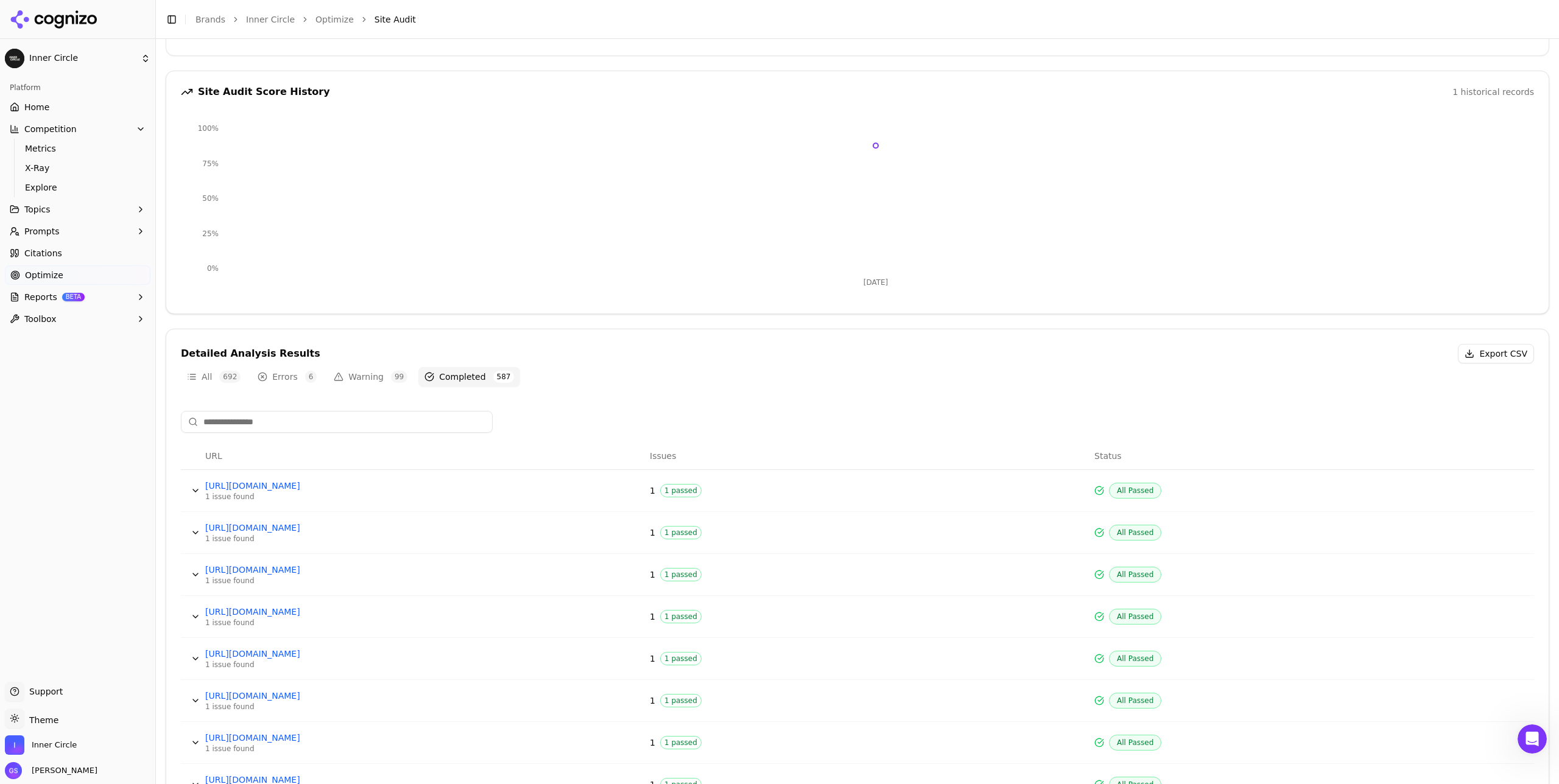
scroll to position [0, 0]
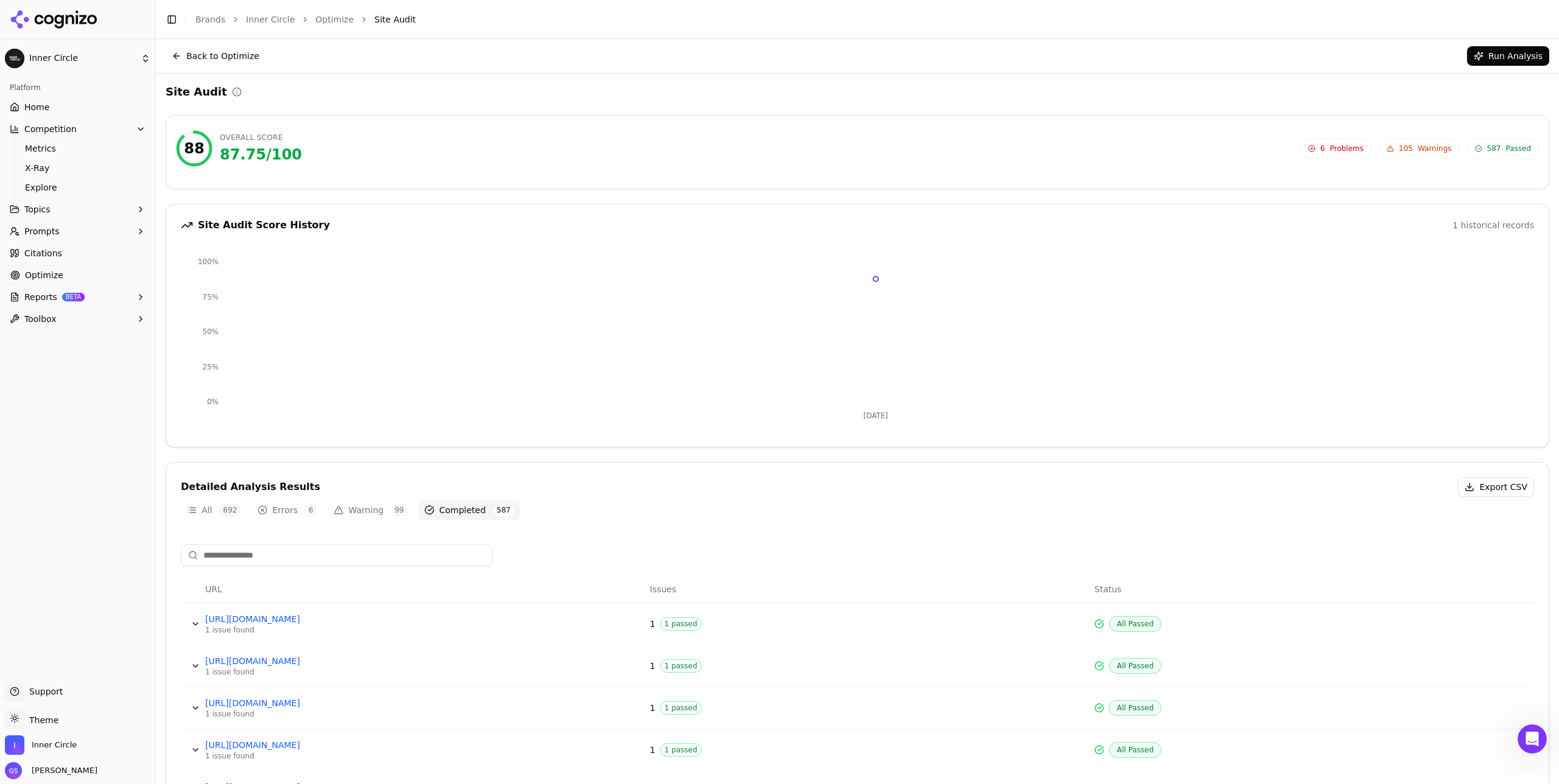
click at [58, 320] on button "Toolbox" at bounding box center [77, 319] width 145 height 20
click at [63, 344] on span "llms.txt Generator" at bounding box center [78, 338] width 106 height 12
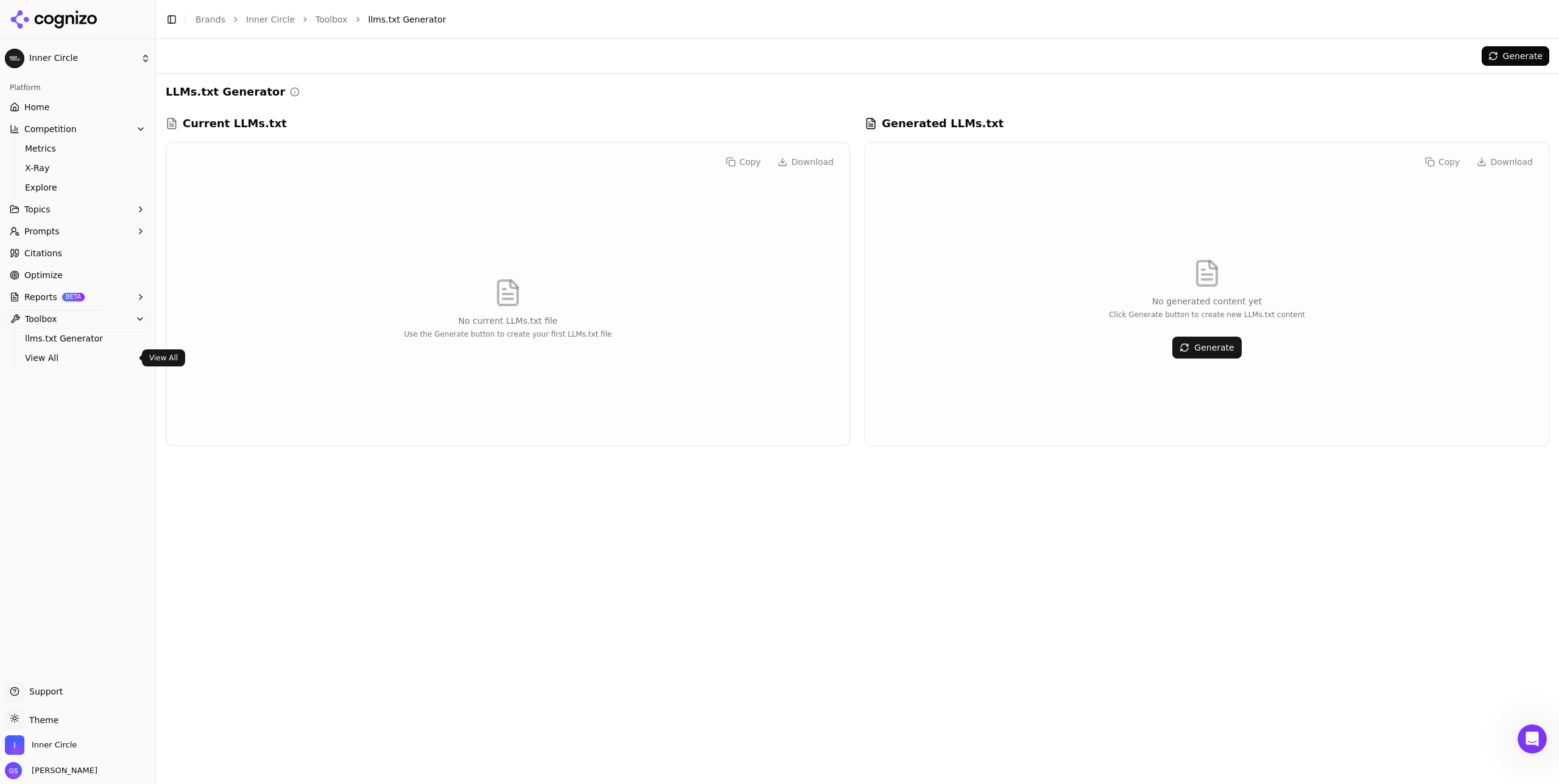
click at [75, 354] on span "View All" at bounding box center [78, 358] width 106 height 12
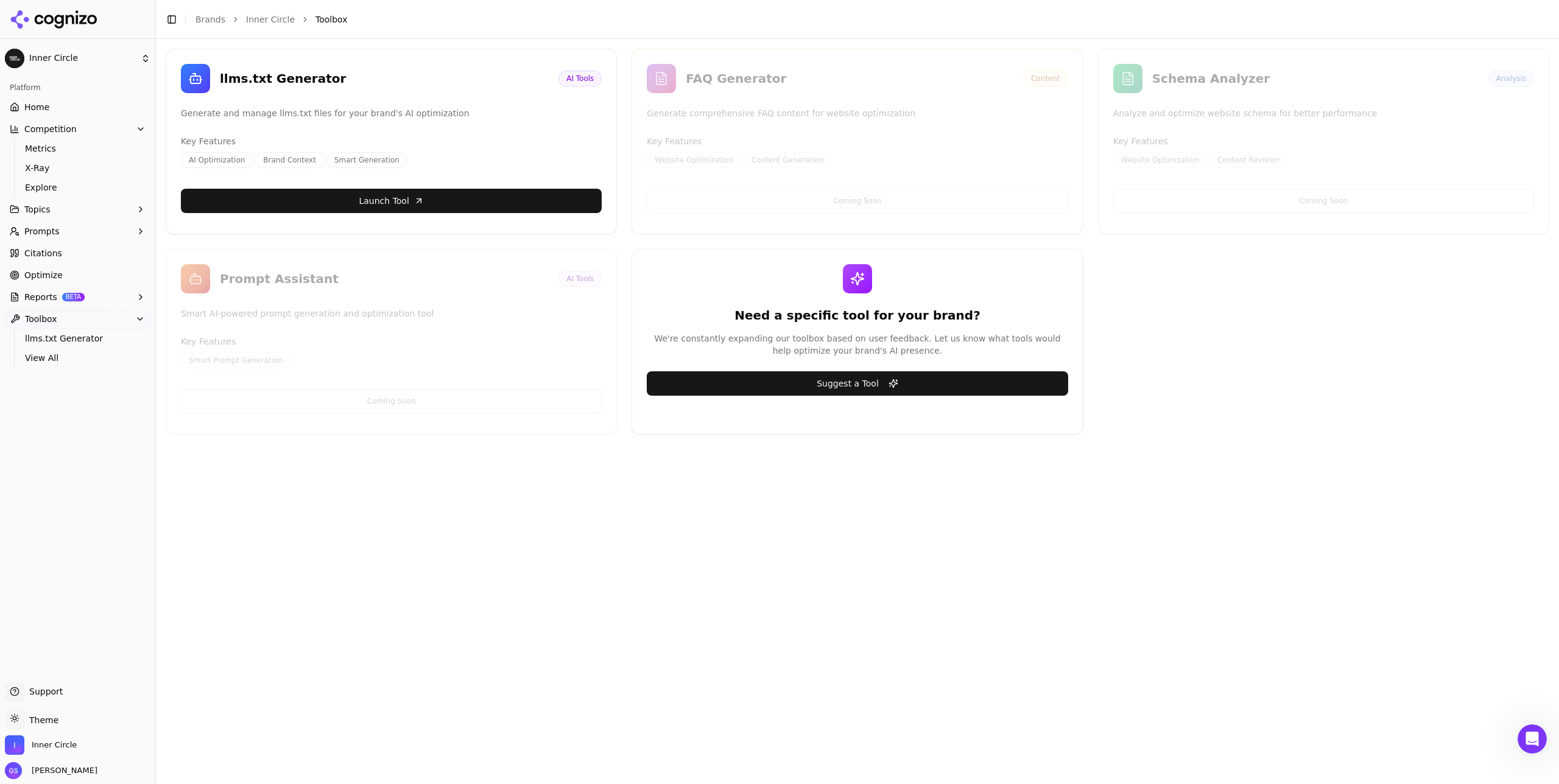
click at [55, 59] on html "Inner Circle Platform Home Competition Metrics X-Ray Explore Topics Prompts Cit…" at bounding box center [780, 392] width 1559 height 784
click at [56, 59] on html "Inner Circle Platform Home Competition Metrics X-Ray Explore Topics Prompts Cit…" at bounding box center [780, 392] width 1559 height 784
click at [53, 104] on link "Home" at bounding box center [77, 107] width 145 height 20
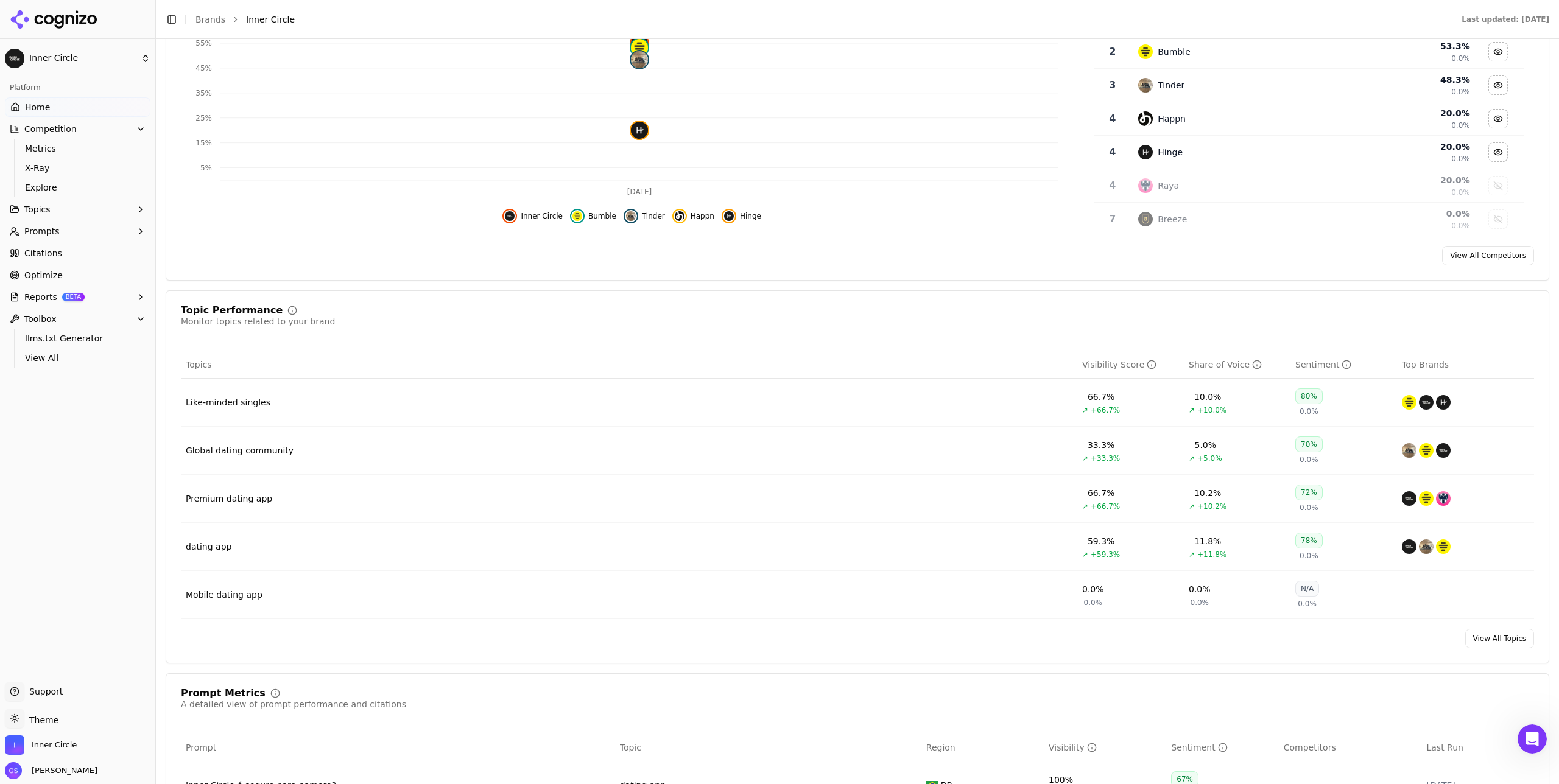
scroll to position [284, 0]
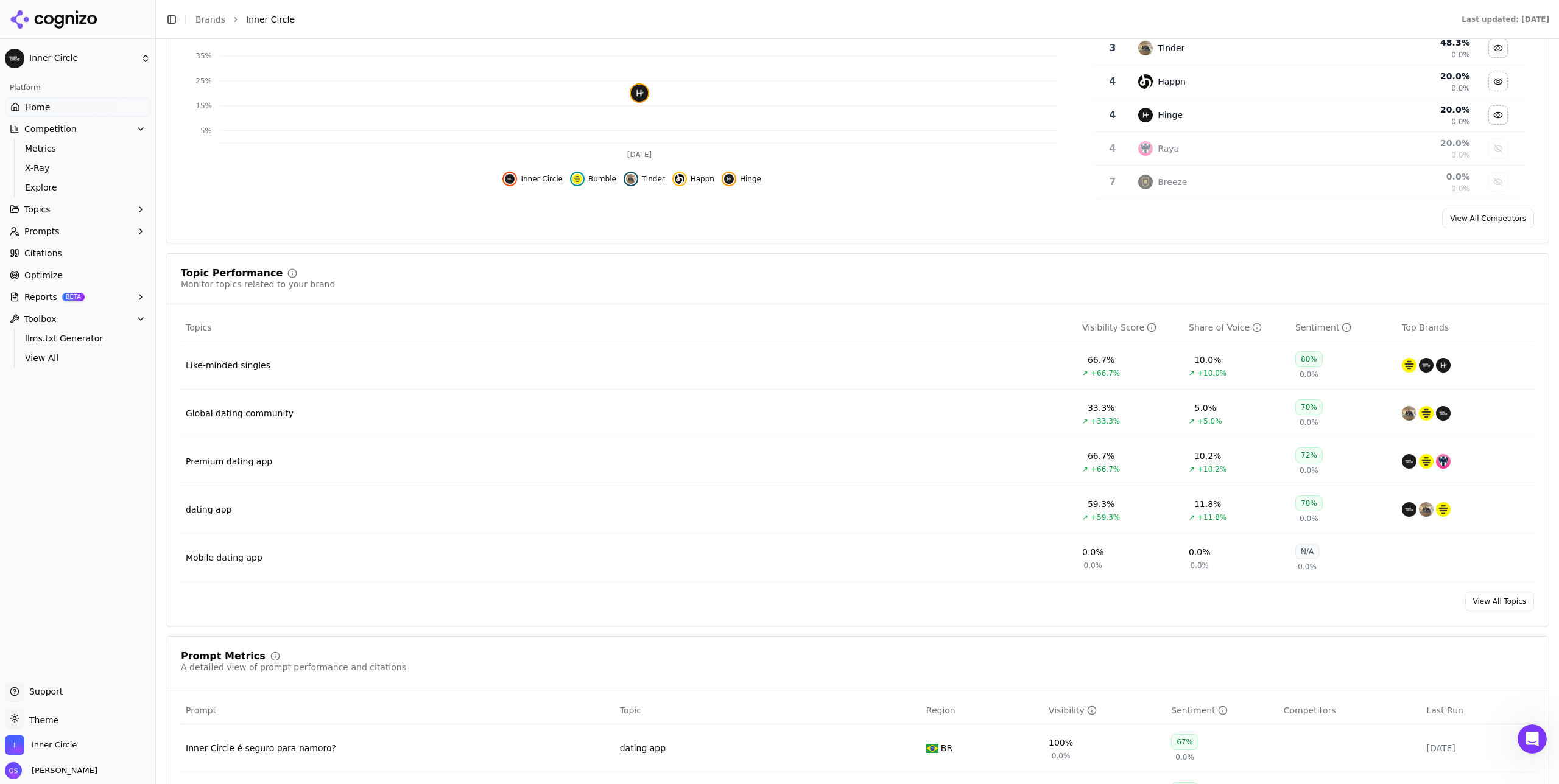
click at [56, 688] on span "Support" at bounding box center [43, 691] width 38 height 12
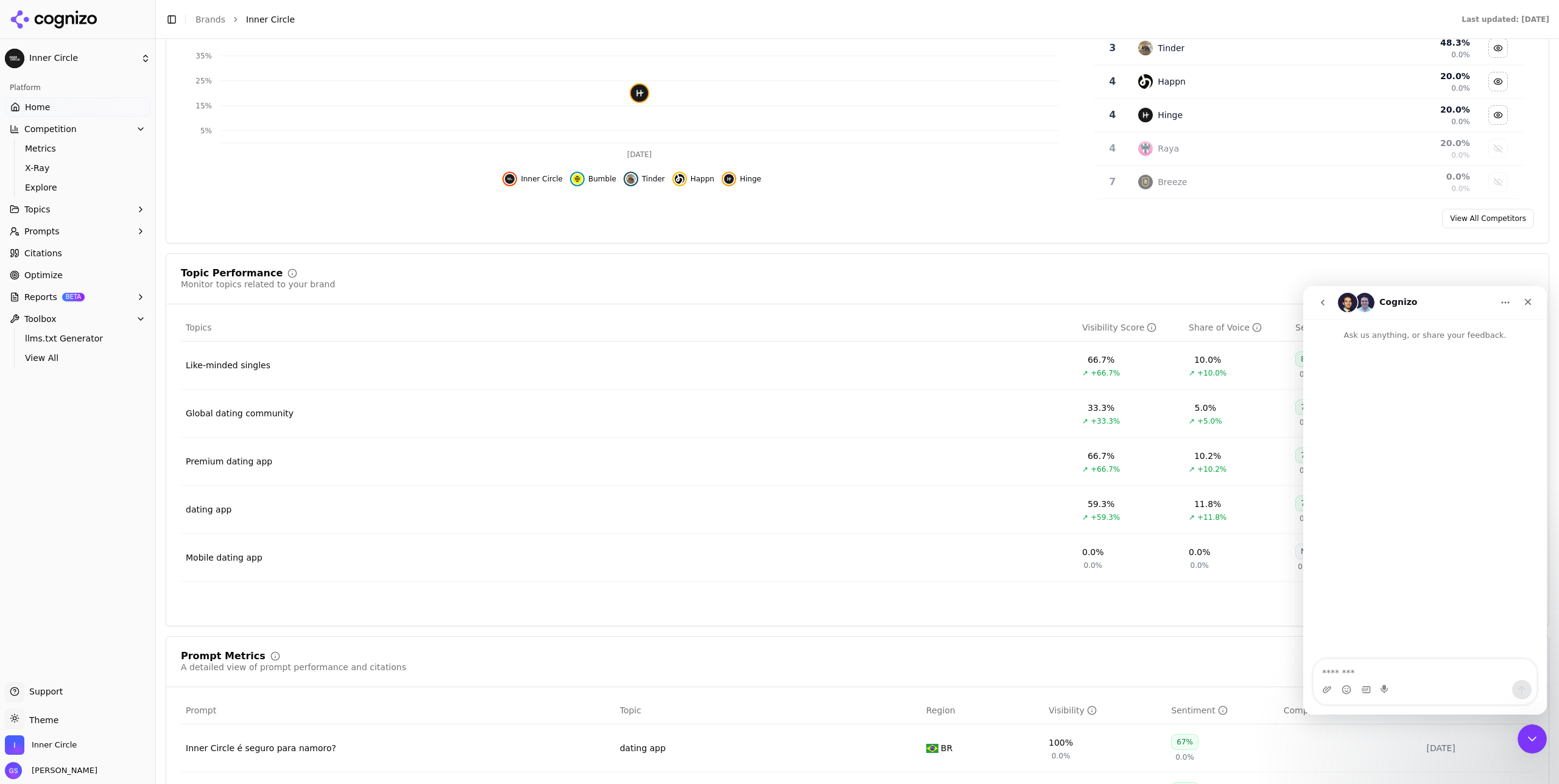
click at [1324, 298] on icon "go back" at bounding box center [1323, 302] width 10 height 10
click at [1323, 302] on icon "go back" at bounding box center [1323, 302] width 10 height 10
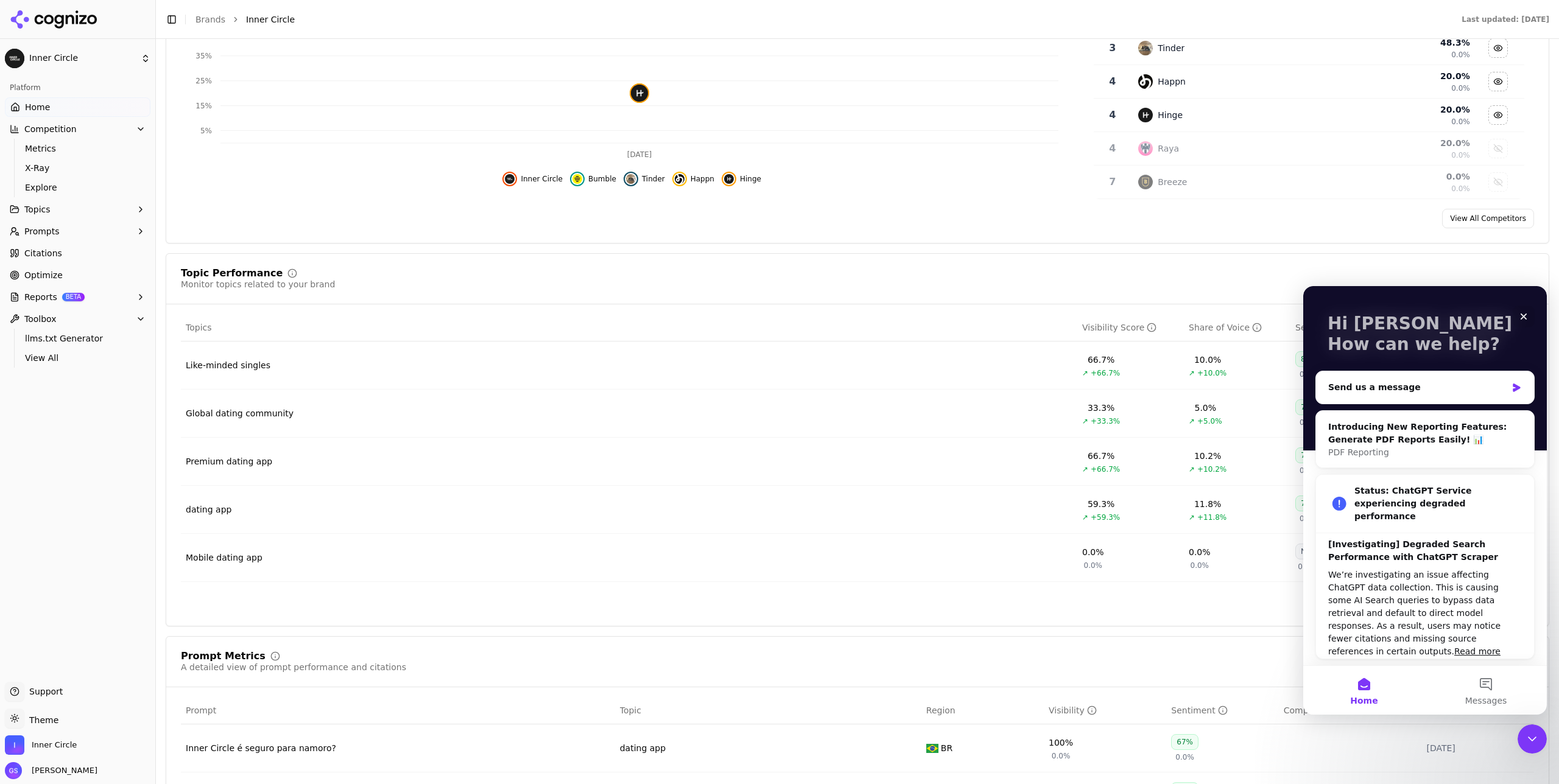
scroll to position [0, 0]
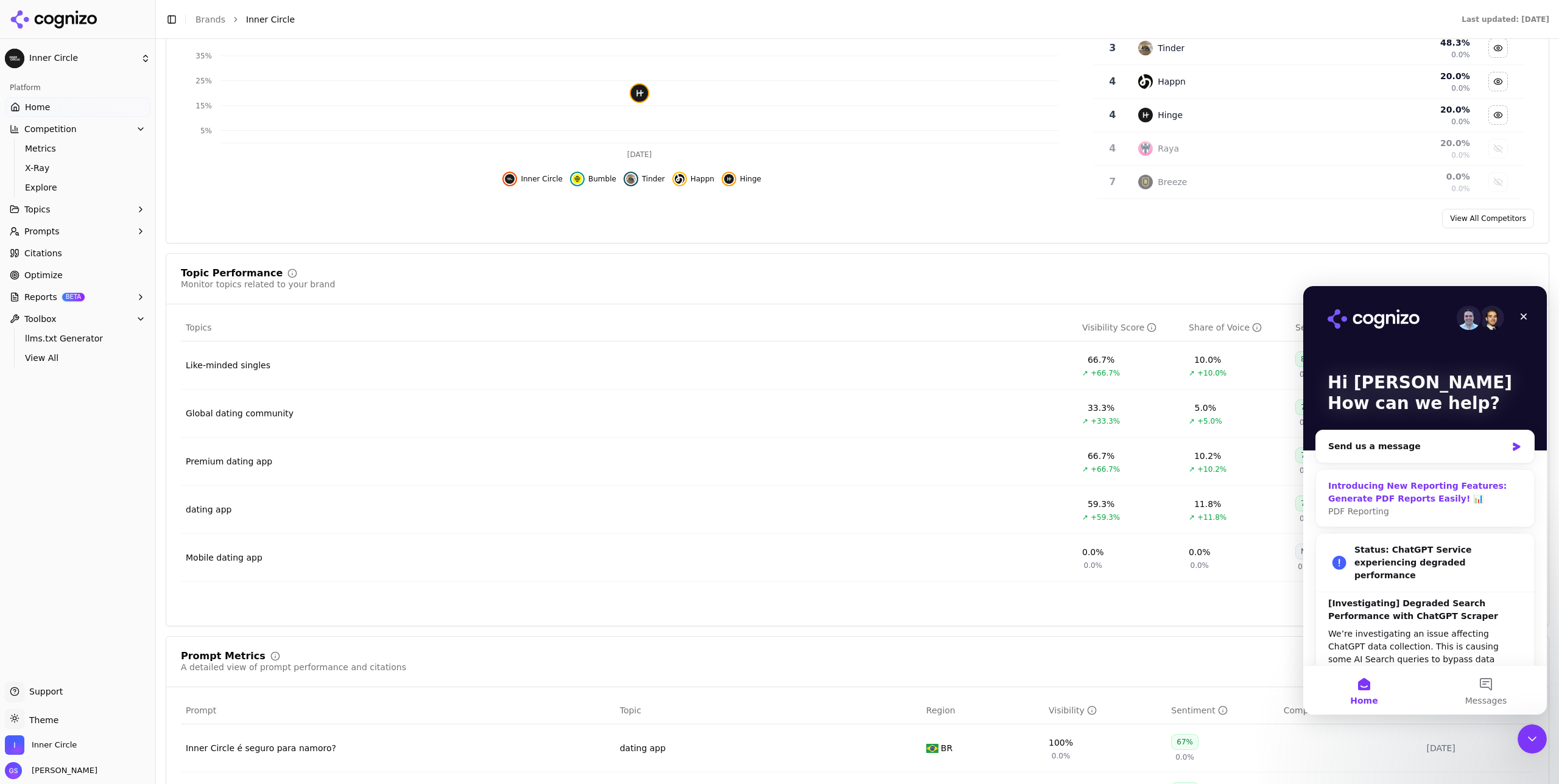
click at [1379, 482] on div "Introducing New Reporting Features: Generate PDF Reports Easily! 📊" at bounding box center [1424, 492] width 193 height 25
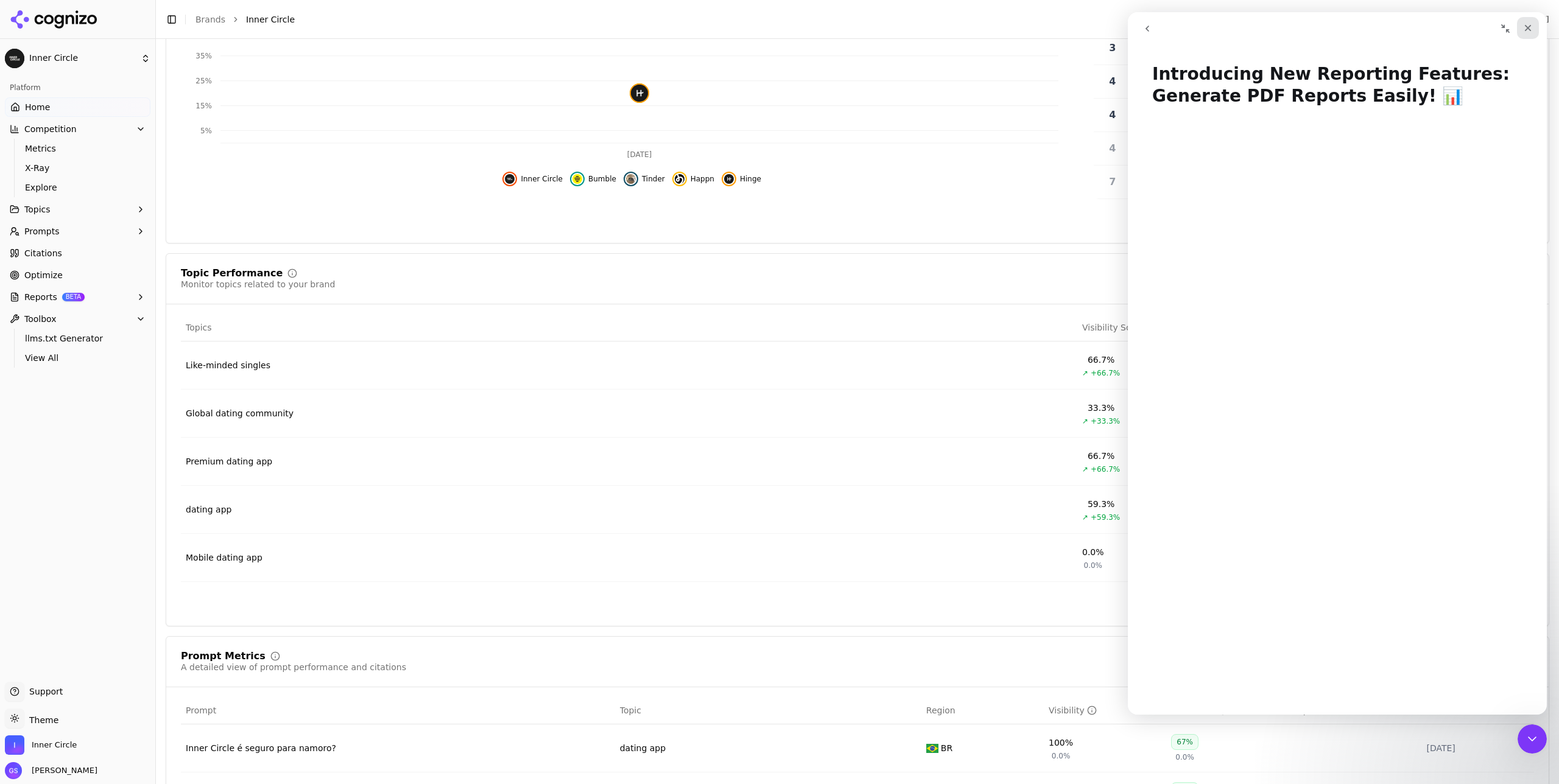
drag, startPoint x: 1529, startPoint y: 26, endPoint x: 2656, endPoint y: 39, distance: 1127.1
click at [1529, 26] on icon "Close" at bounding box center [1528, 28] width 7 height 7
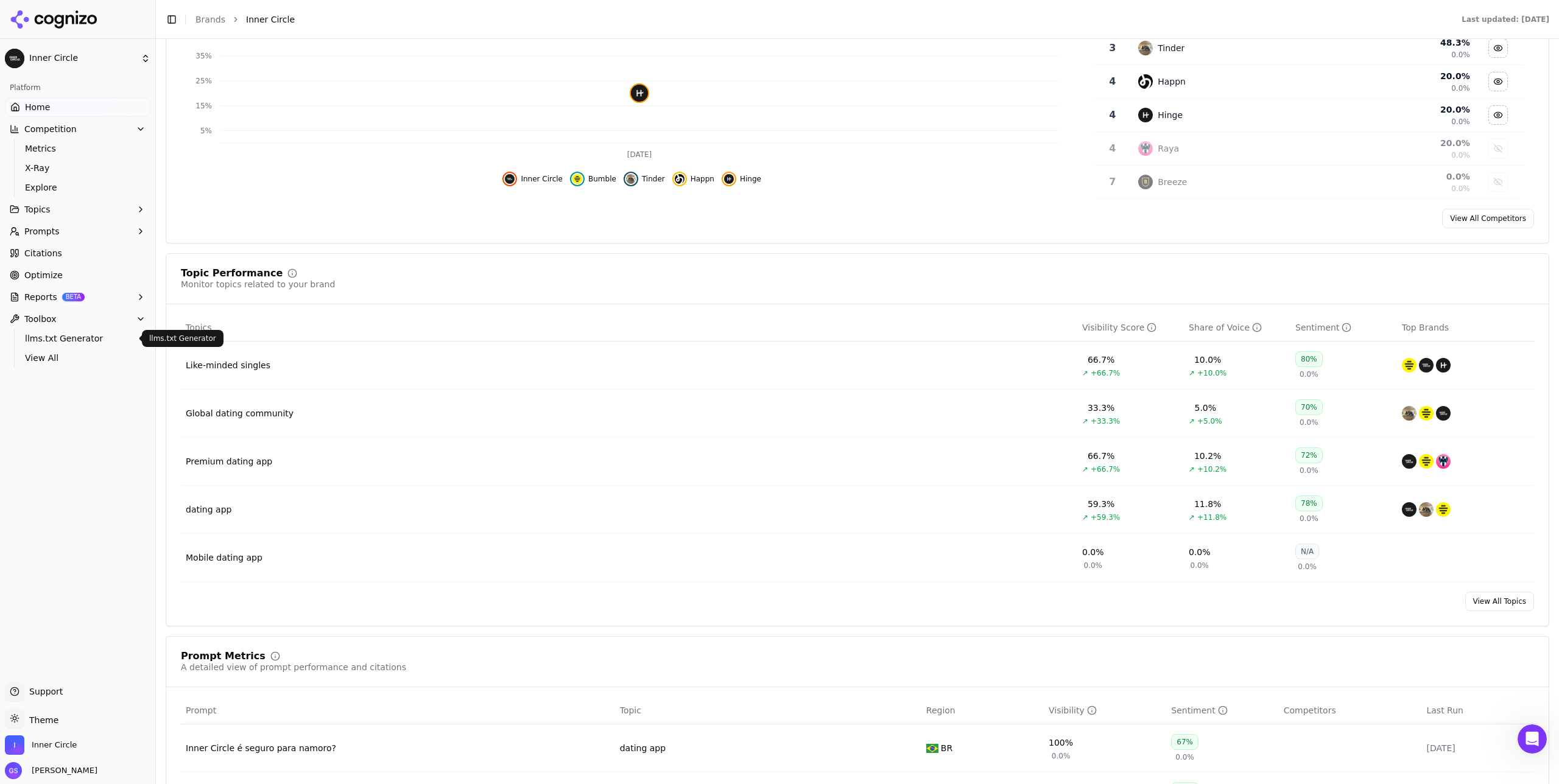
click at [50, 339] on span "llms.txt Generator" at bounding box center [78, 338] width 106 height 12
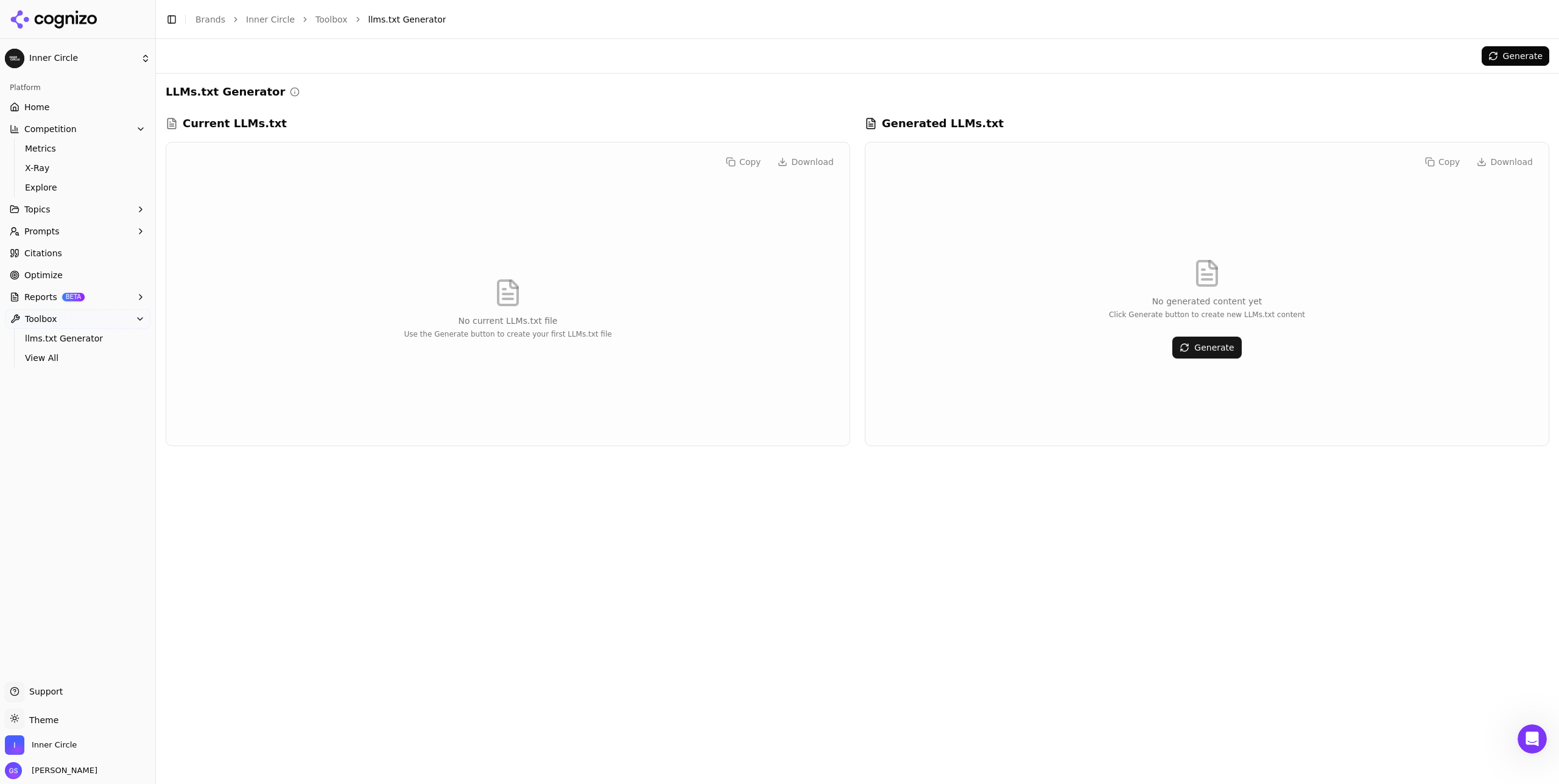
click at [39, 109] on span "Home" at bounding box center [37, 107] width 25 height 12
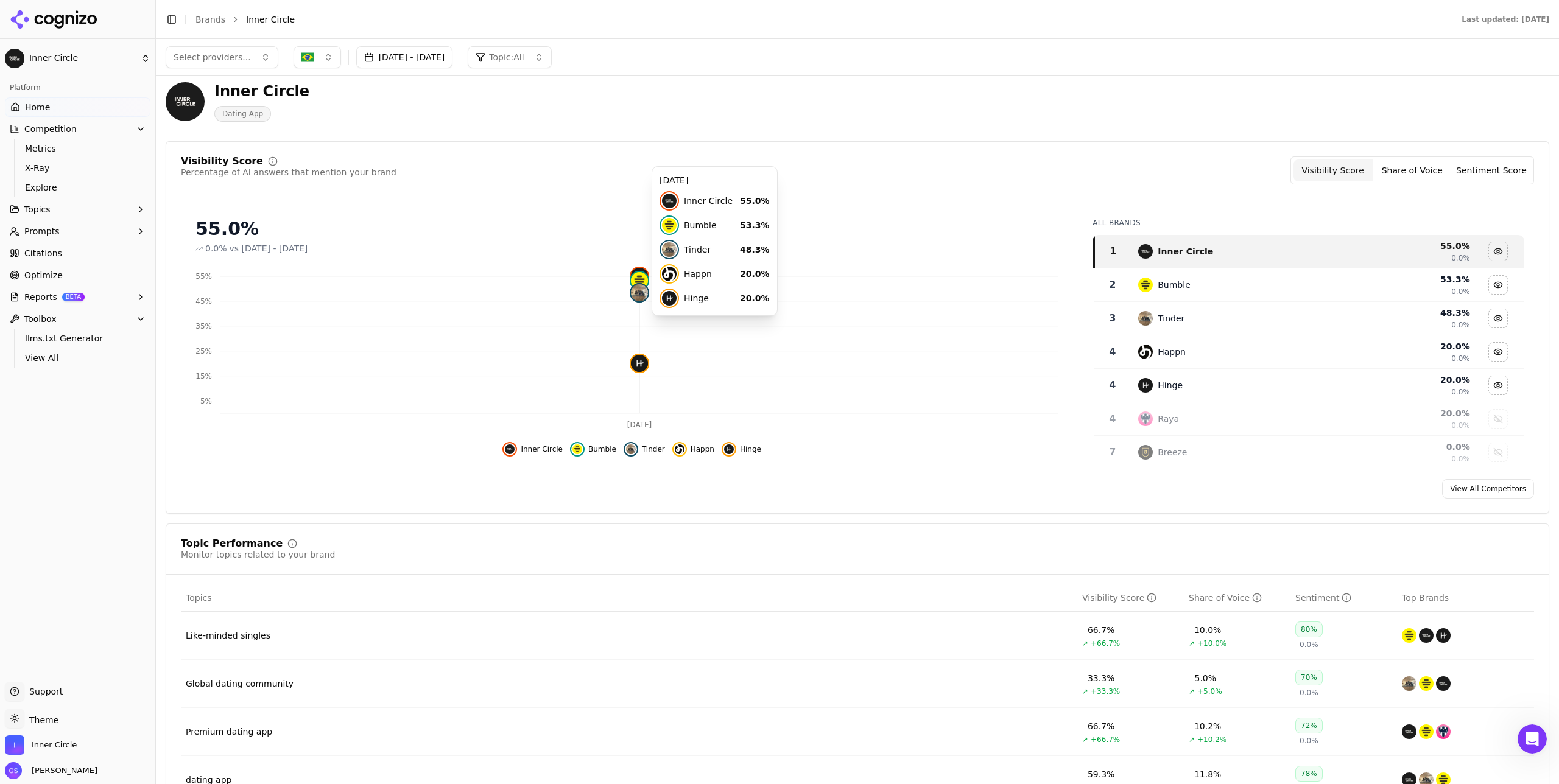
scroll to position [7, 0]
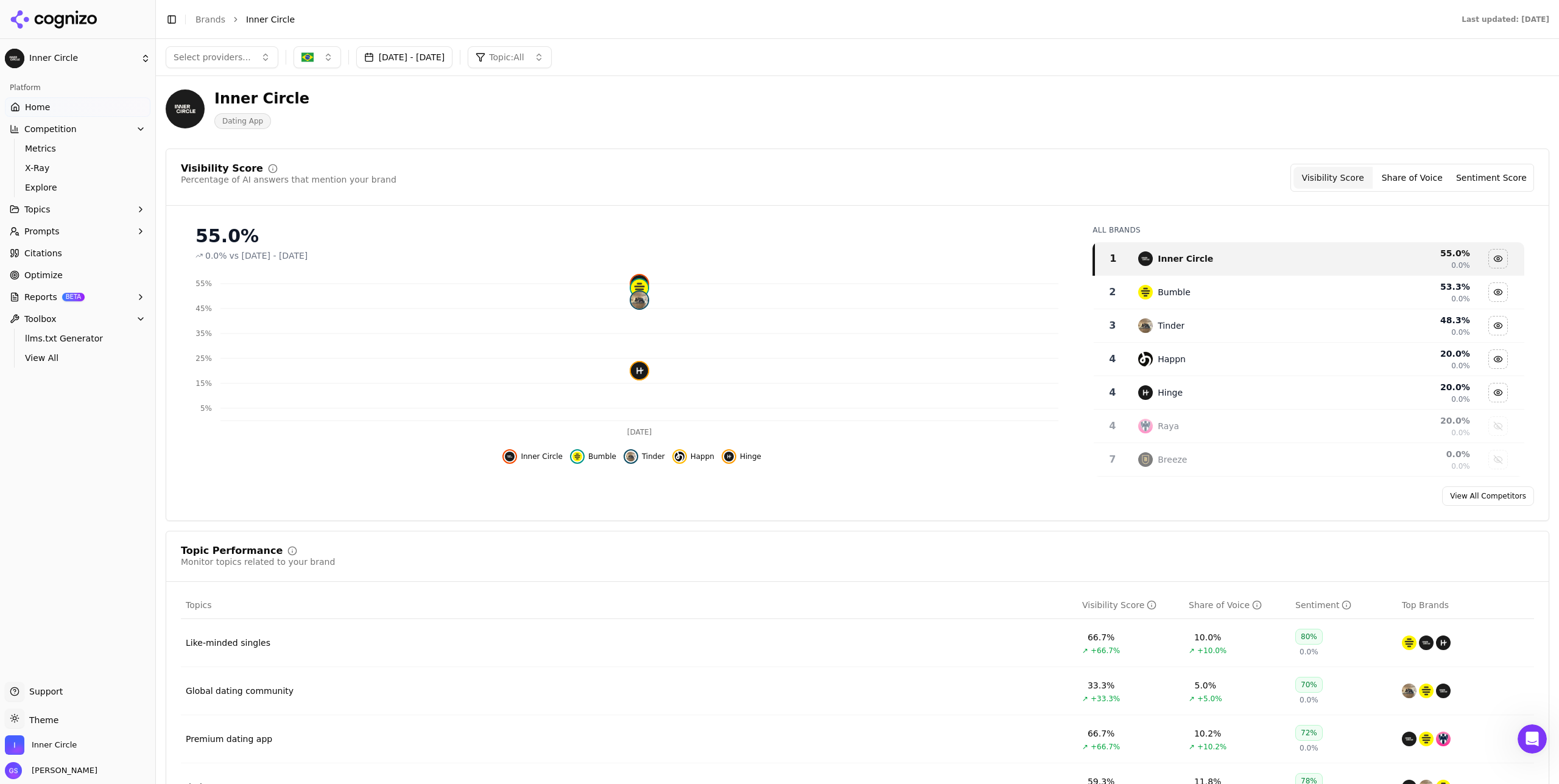
click at [67, 269] on link "Optimize" at bounding box center [77, 275] width 145 height 20
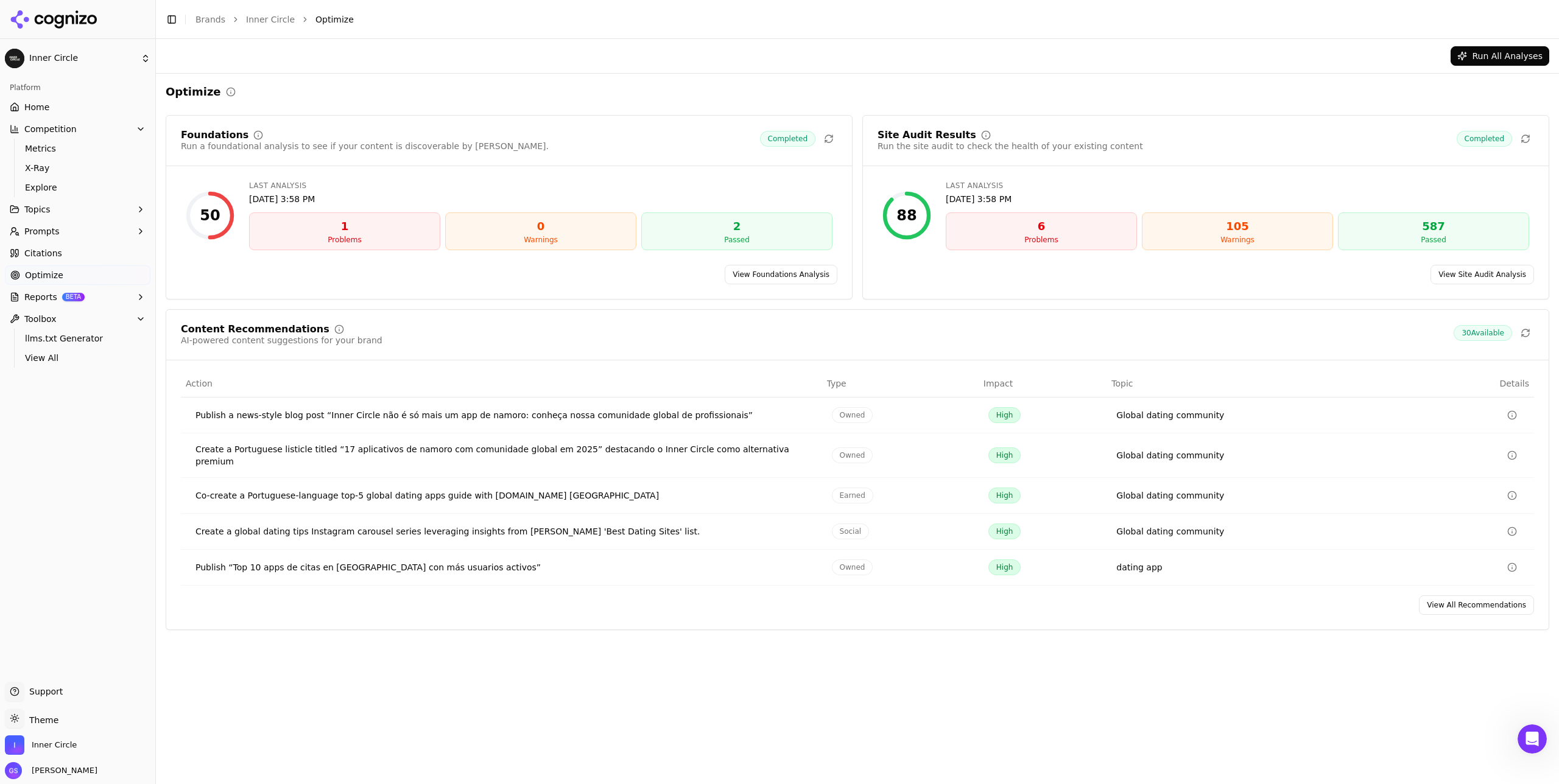
click at [1459, 599] on link "View All Recommendations" at bounding box center [1476, 605] width 115 height 20
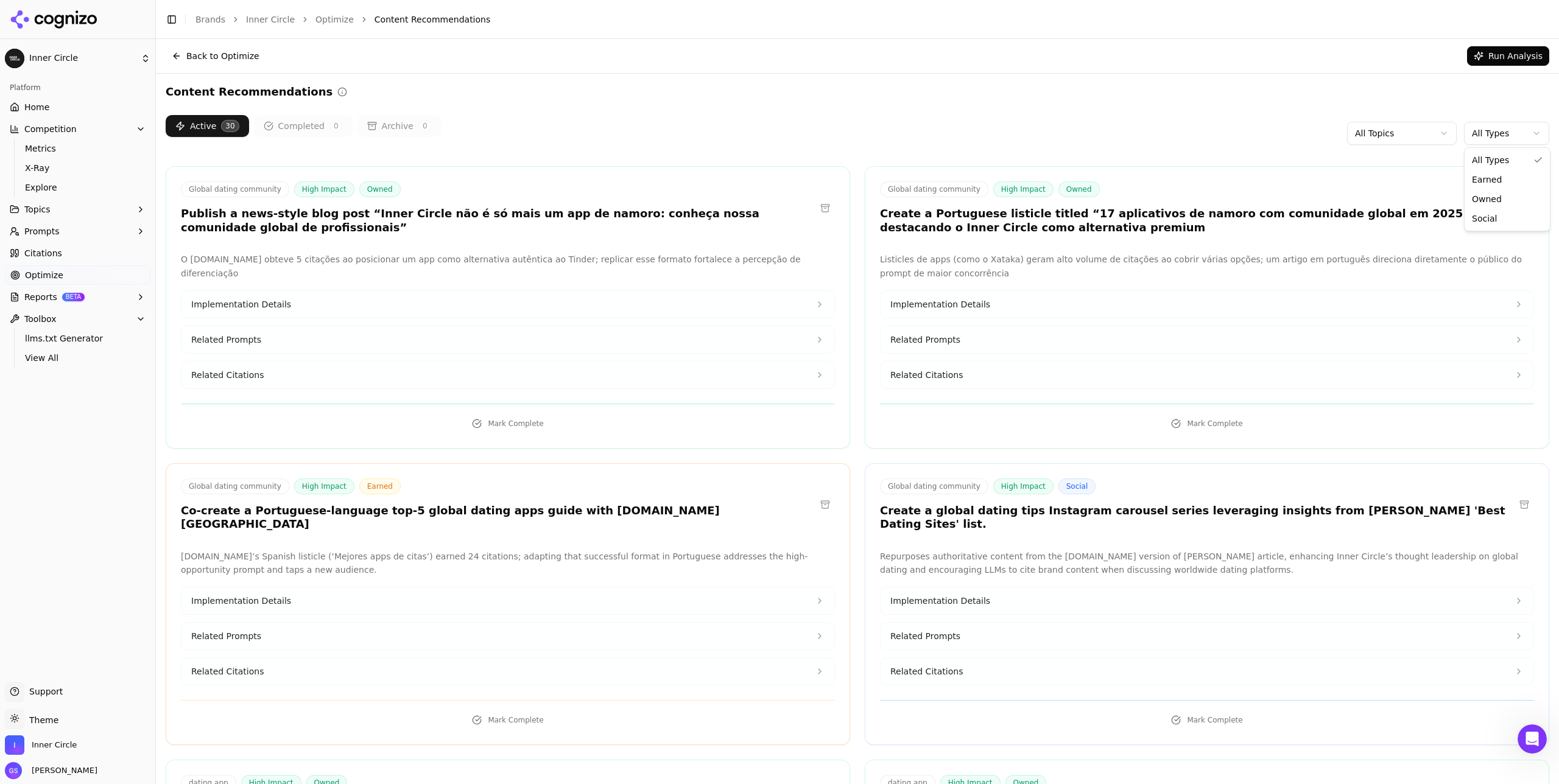
click at [1485, 127] on html "Inner Circle Platform Home Competition Metrics X-Ray Explore Topics Prompts Cit…" at bounding box center [780, 392] width 1559 height 784
click at [1407, 134] on html "Inner Circle Platform Home Competition Metrics X-Ray Explore Topics Prompts Cit…" at bounding box center [780, 392] width 1559 height 784
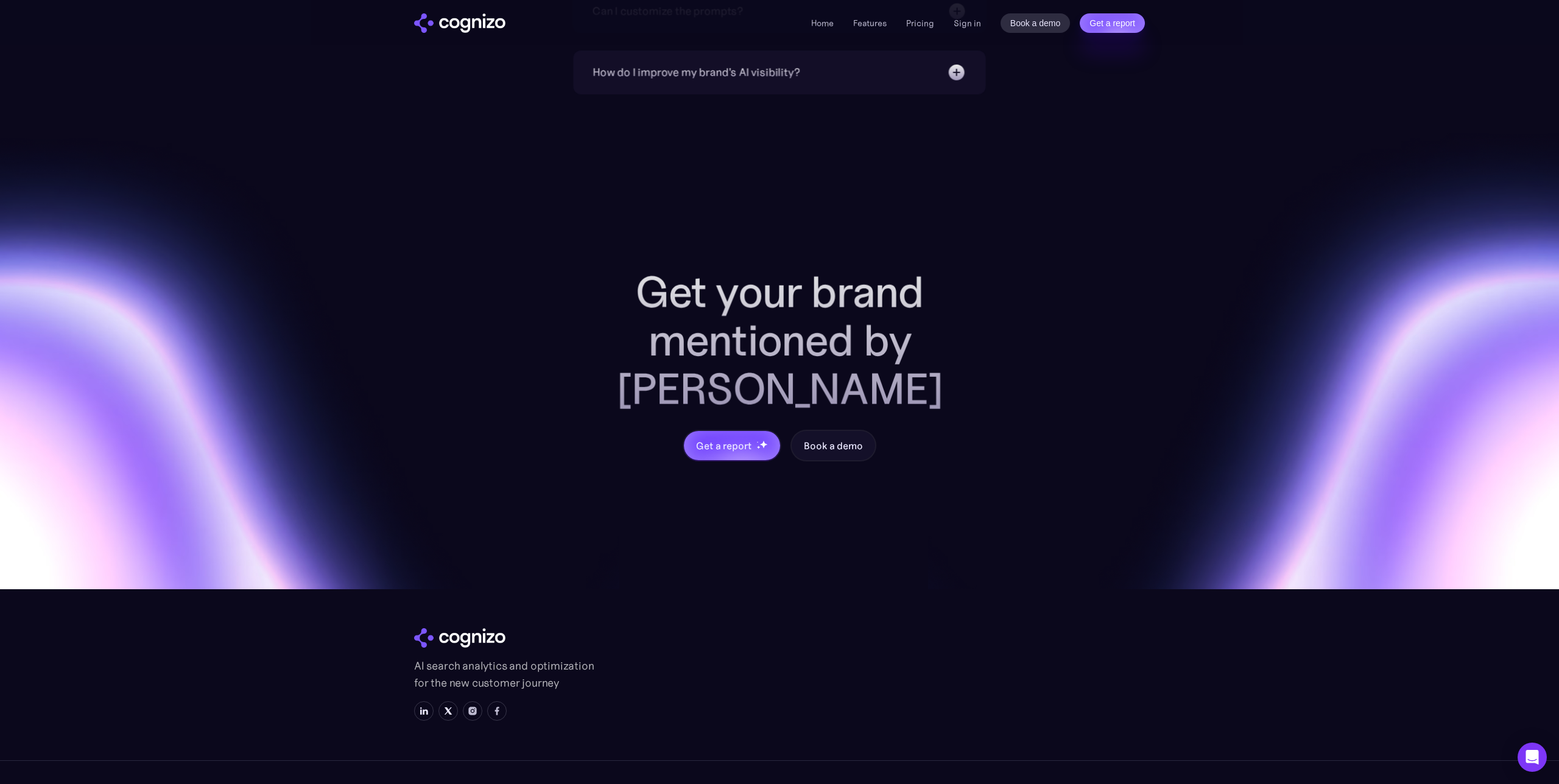
scroll to position [4851, 0]
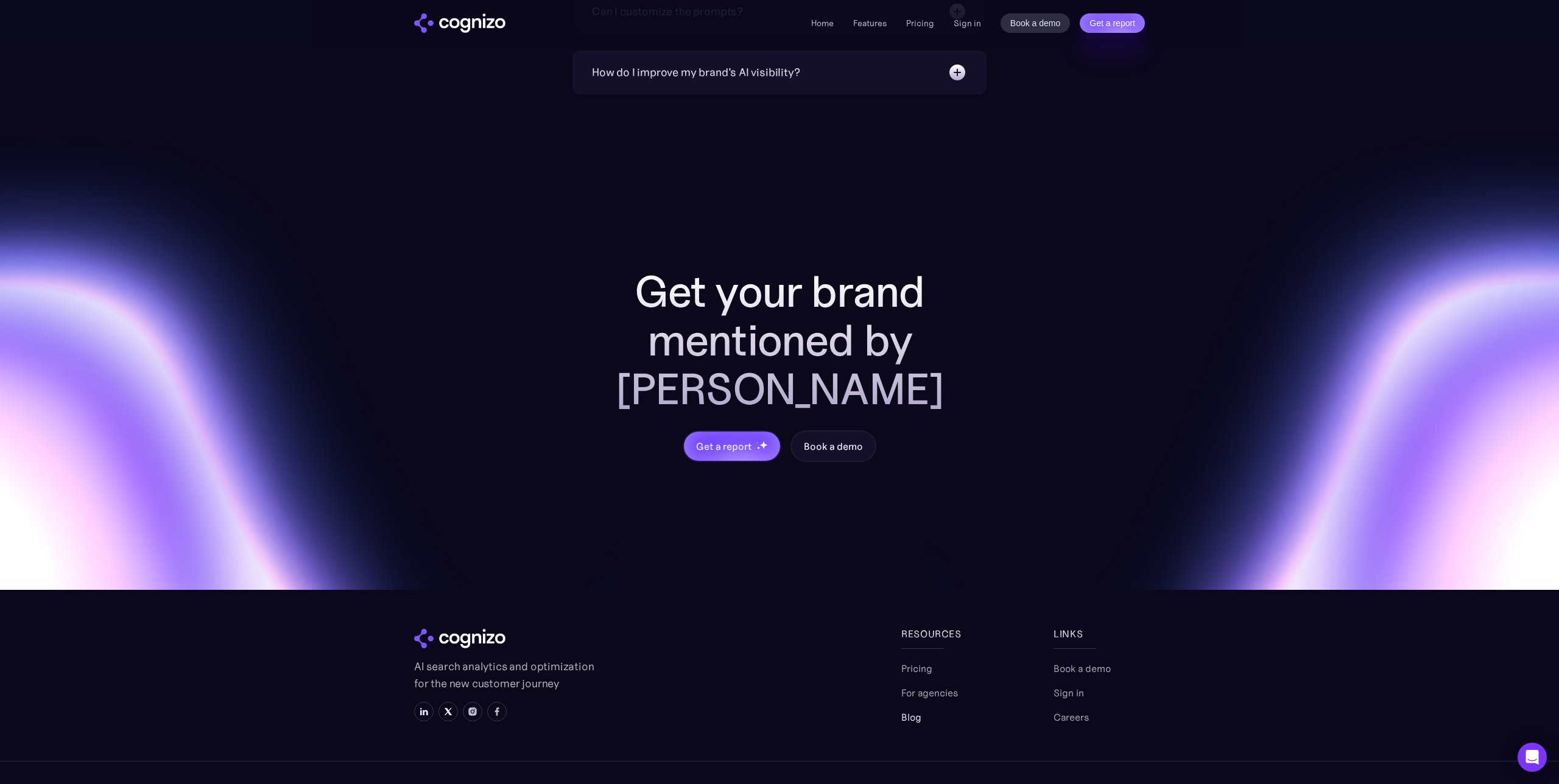
click at [914, 710] on link "Blog" at bounding box center [911, 717] width 20 height 15
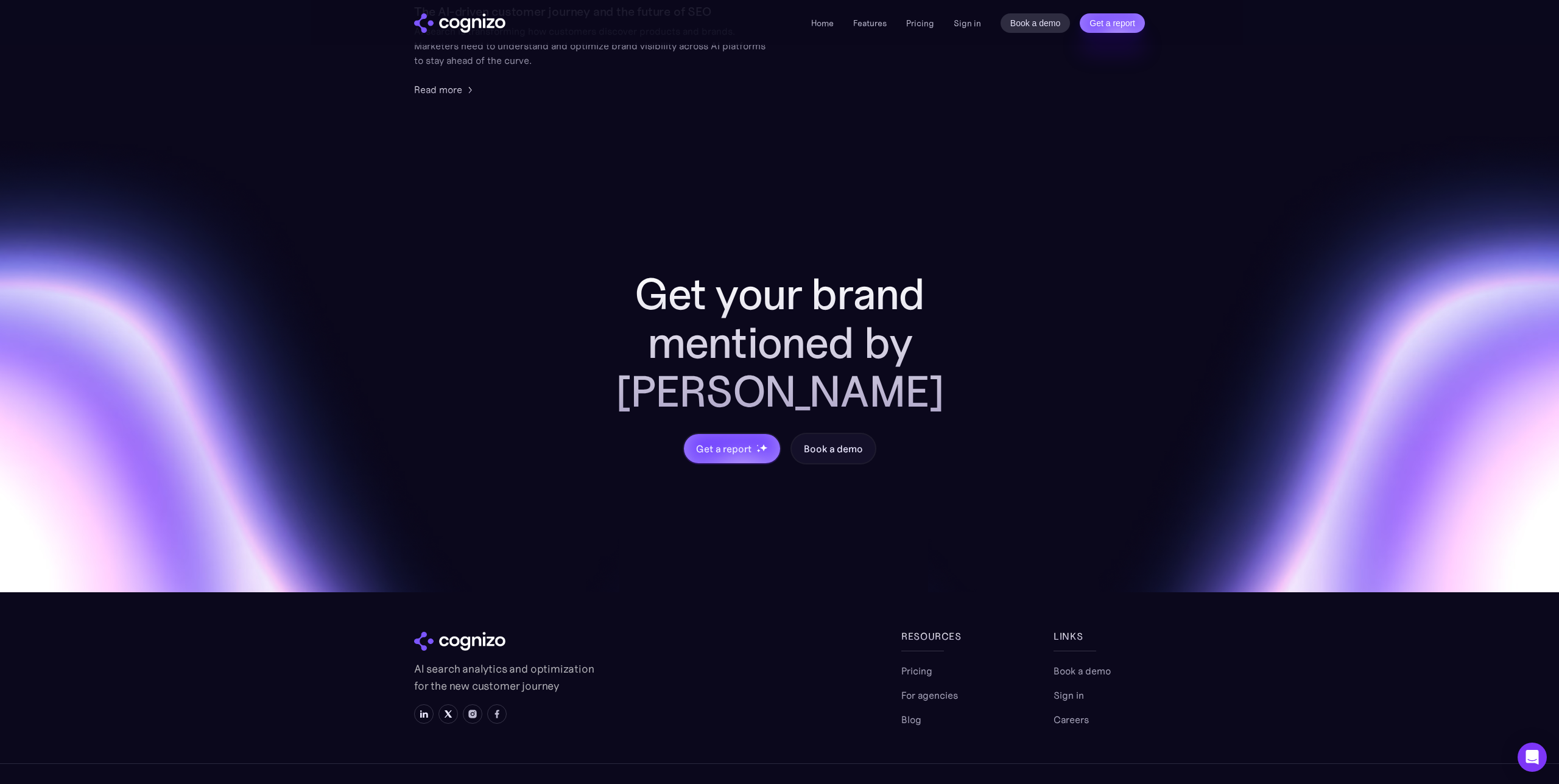
scroll to position [403, 0]
